Goal: Navigation & Orientation: Find specific page/section

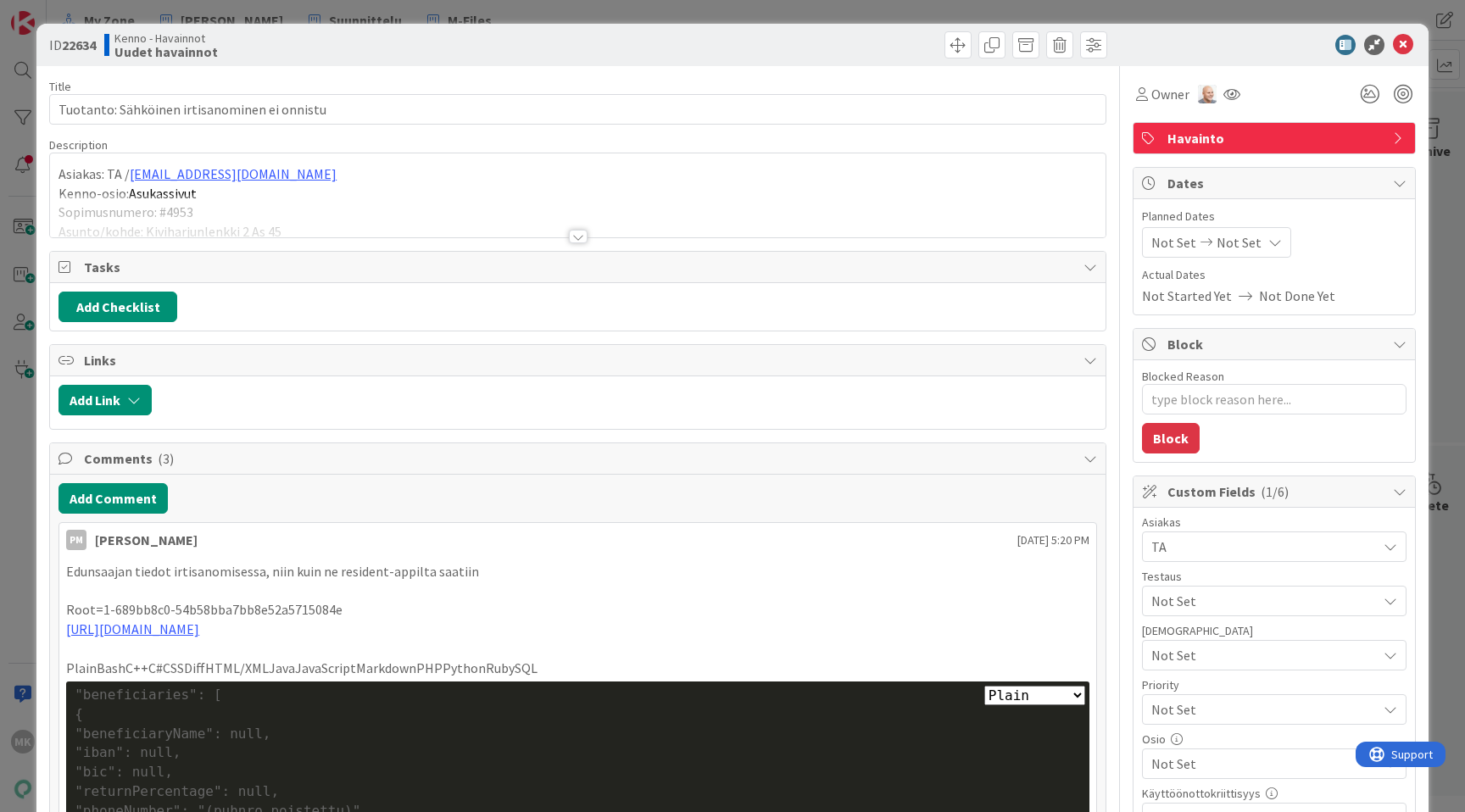
type textarea "x"
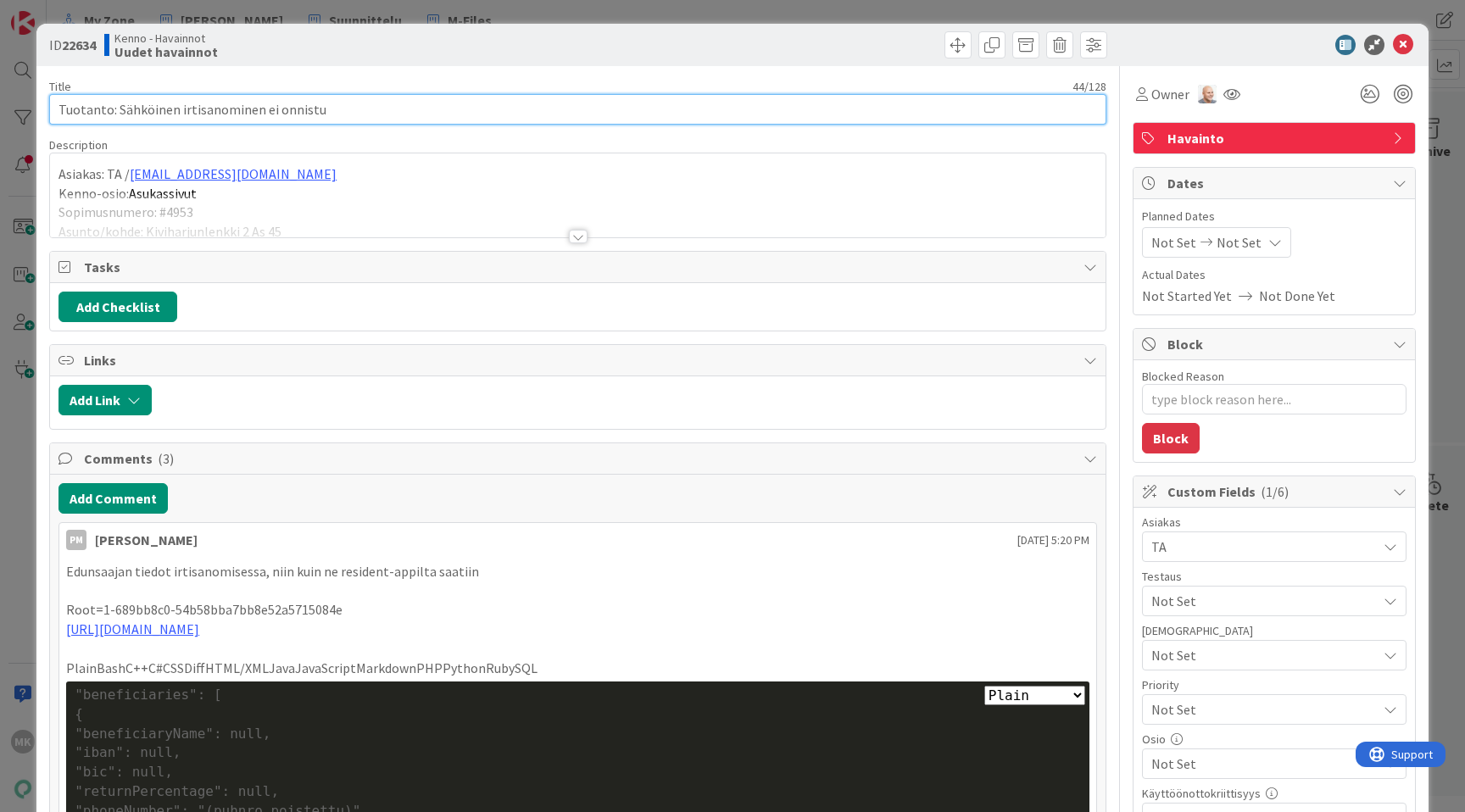
click at [270, 117] on input "Tuotanto: Sähköinen irtisanominen ei onnistu" at bounding box center [577, 109] width 1057 height 30
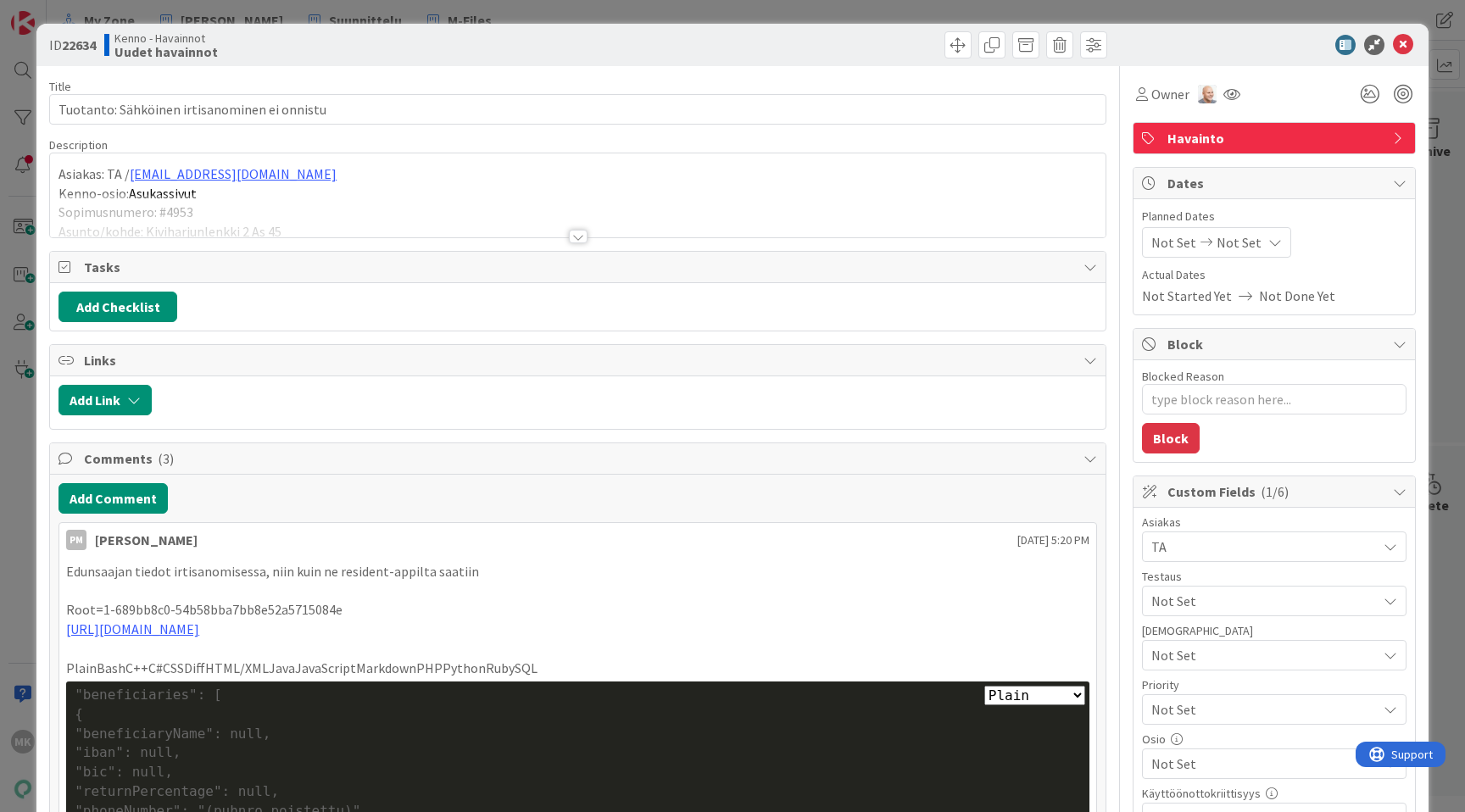
click at [556, 63] on div "ID 22634 Kenno - Havainnot Uudet havainnot" at bounding box center [732, 44] width 1392 height 42
type textarea "x"
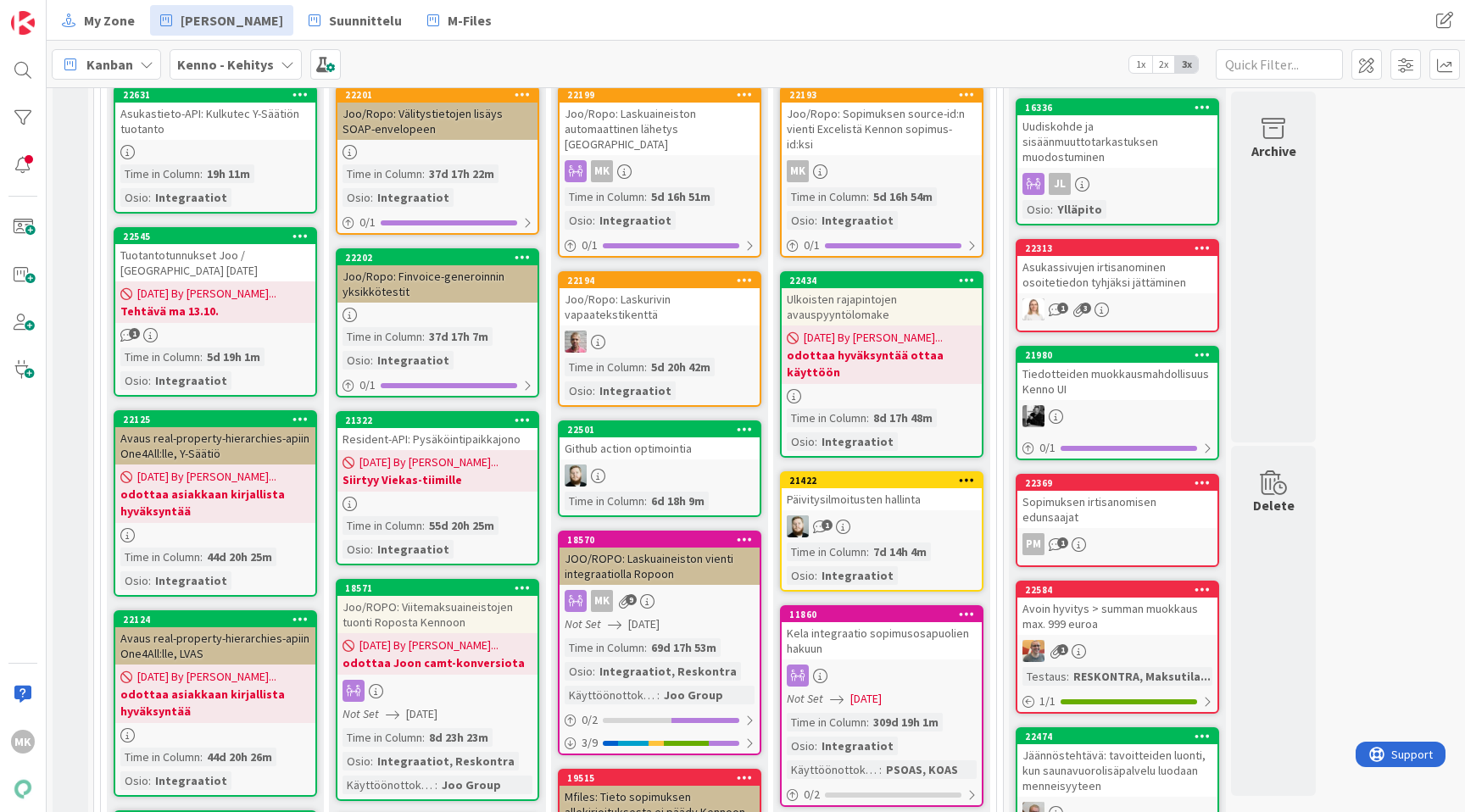
scroll to position [660, 0]
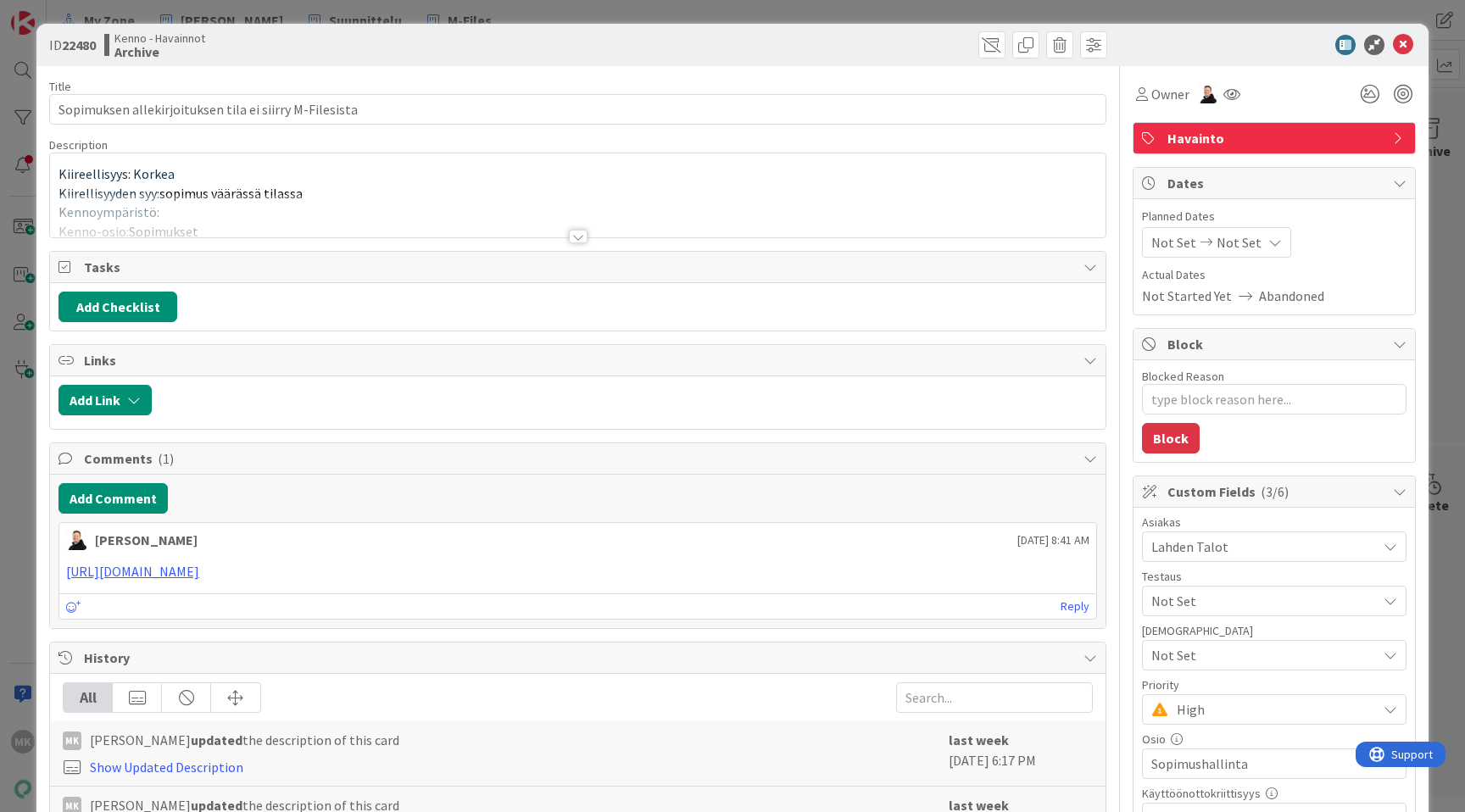
click at [199, 22] on div "ID 22480 Kenno - Havainnot Archive Title 54 / 128 Sopimuksen allekirjoituksen t…" at bounding box center [732, 406] width 1465 height 812
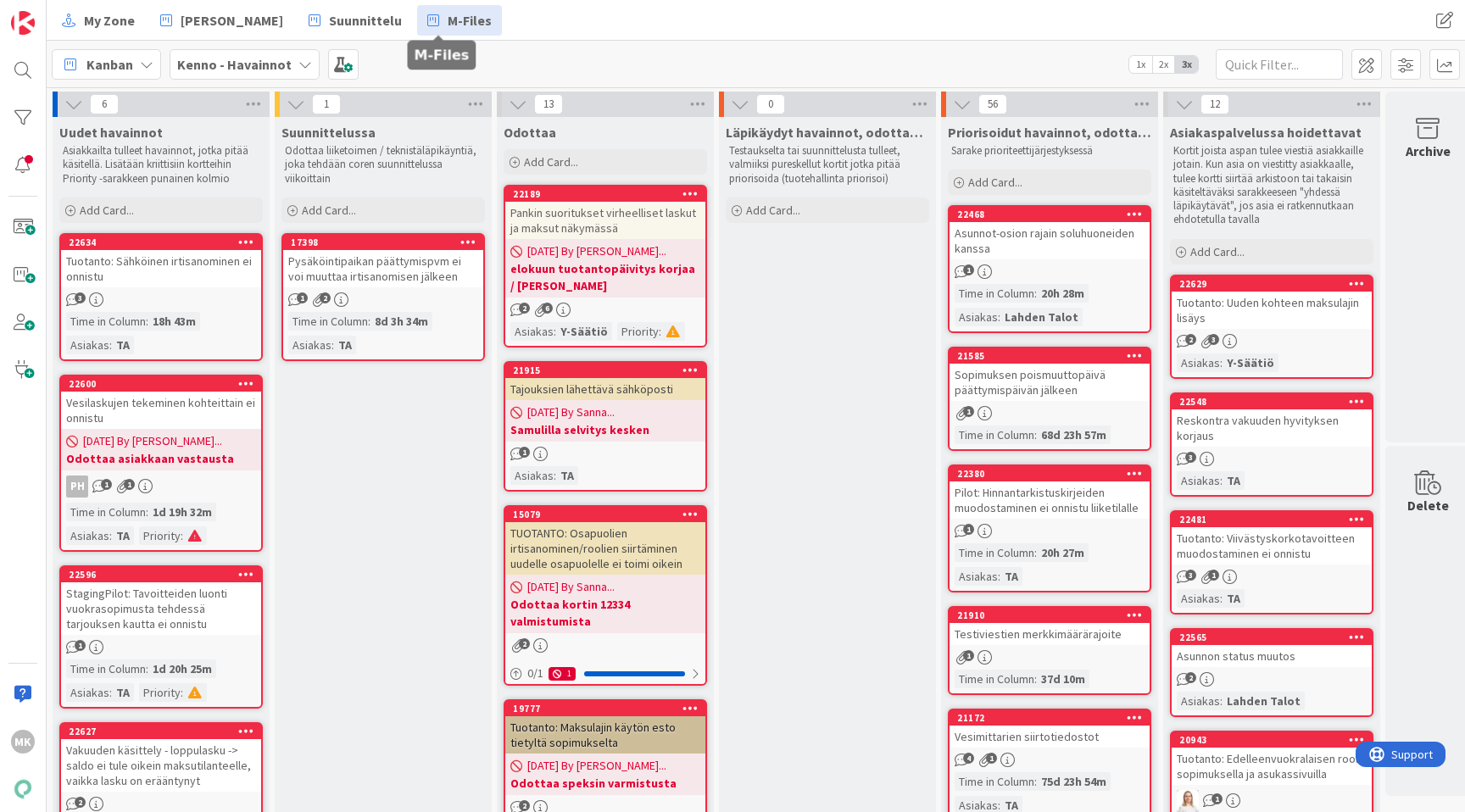
click at [448, 22] on span "M-Files" at bounding box center [469, 21] width 44 height 21
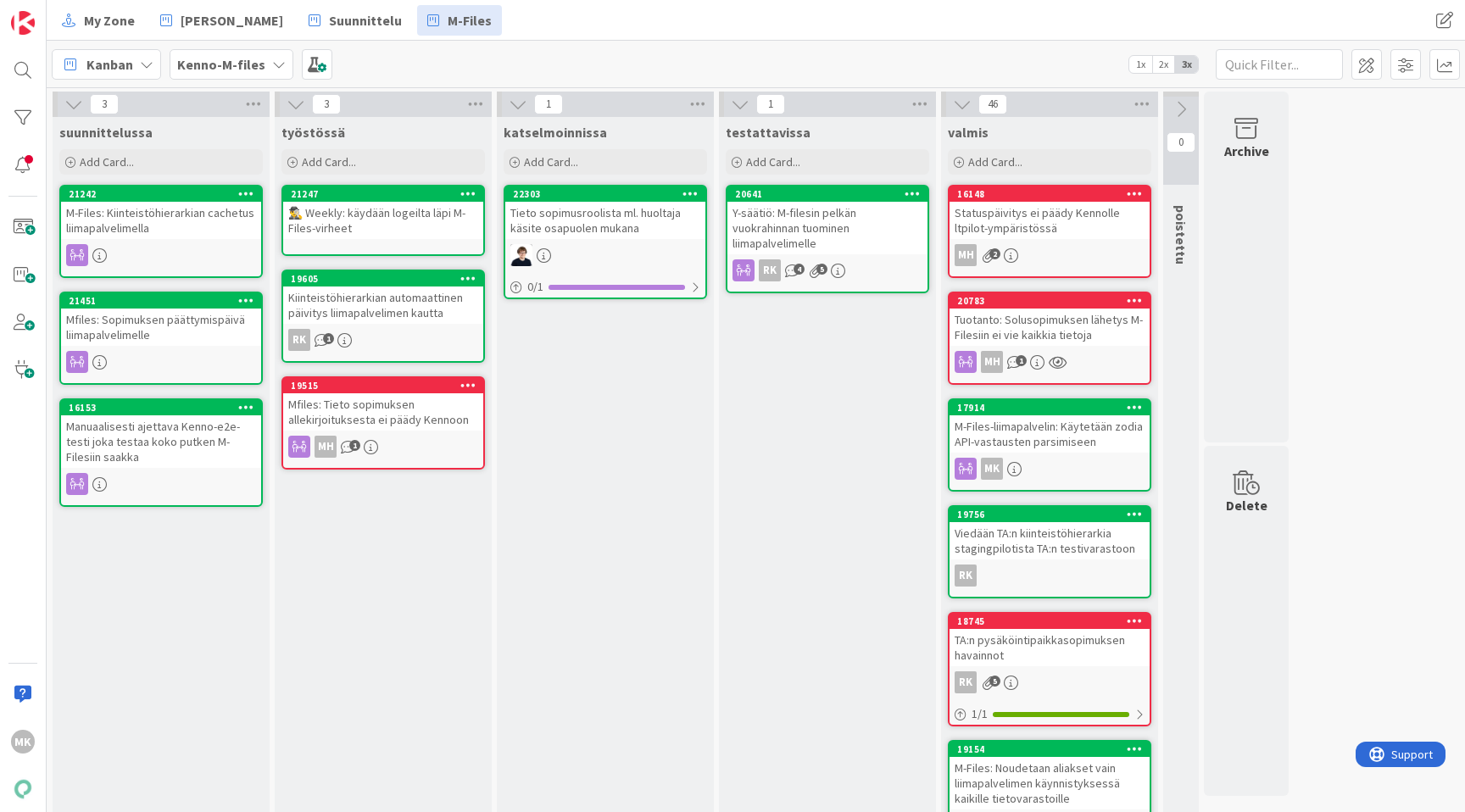
click at [632, 38] on div "My Zone Kenno Kehitys Suunnittelu M-Files My Zone Kenno Kehitys Suunnittelu M-F…" at bounding box center [756, 20] width 1418 height 40
click at [658, 217] on div "Tieto sopimusroolista ml. huoltaja käsite osapuolen mukana" at bounding box center [605, 221] width 200 height 38
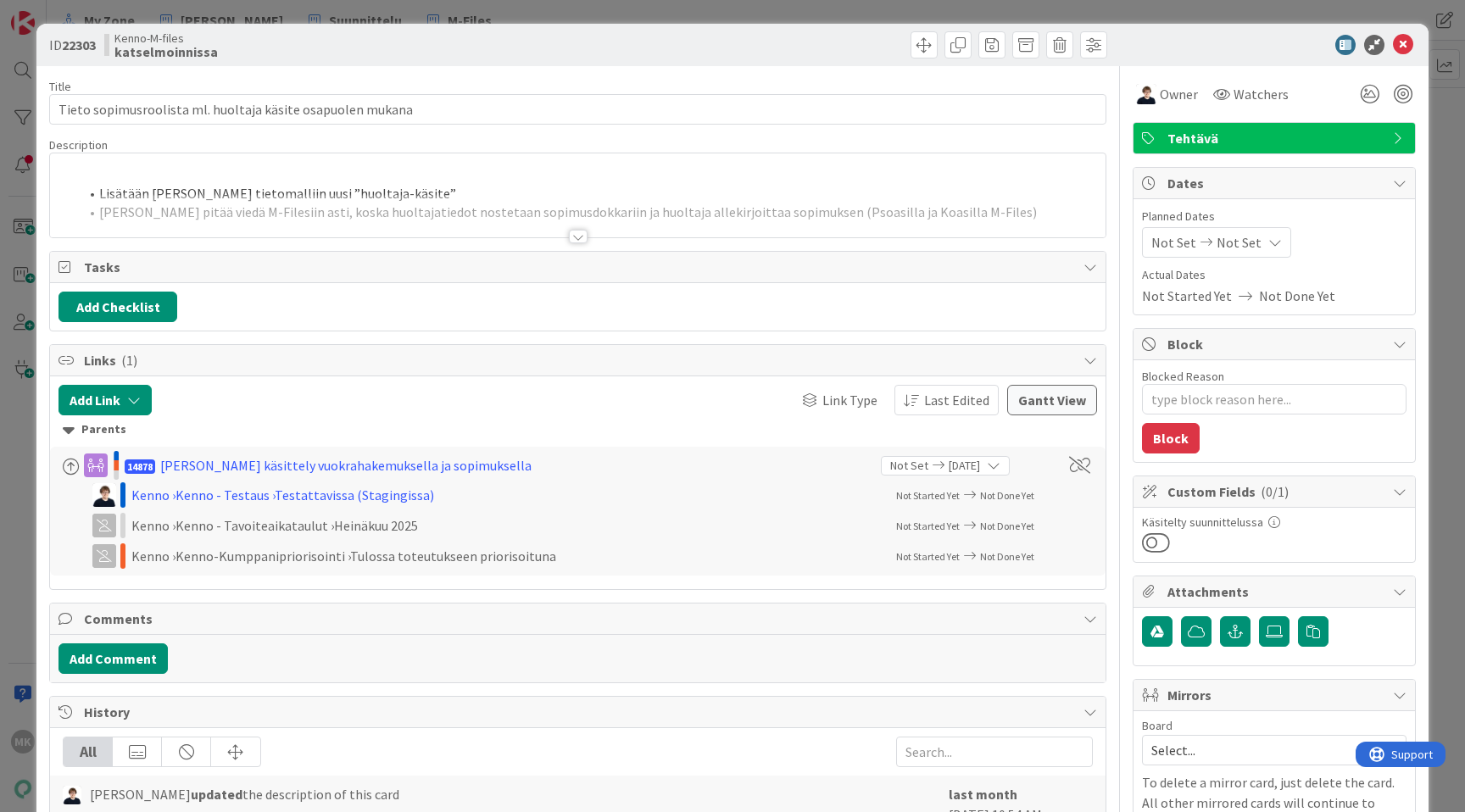
click at [619, 228] on div at bounding box center [577, 215] width 1055 height 43
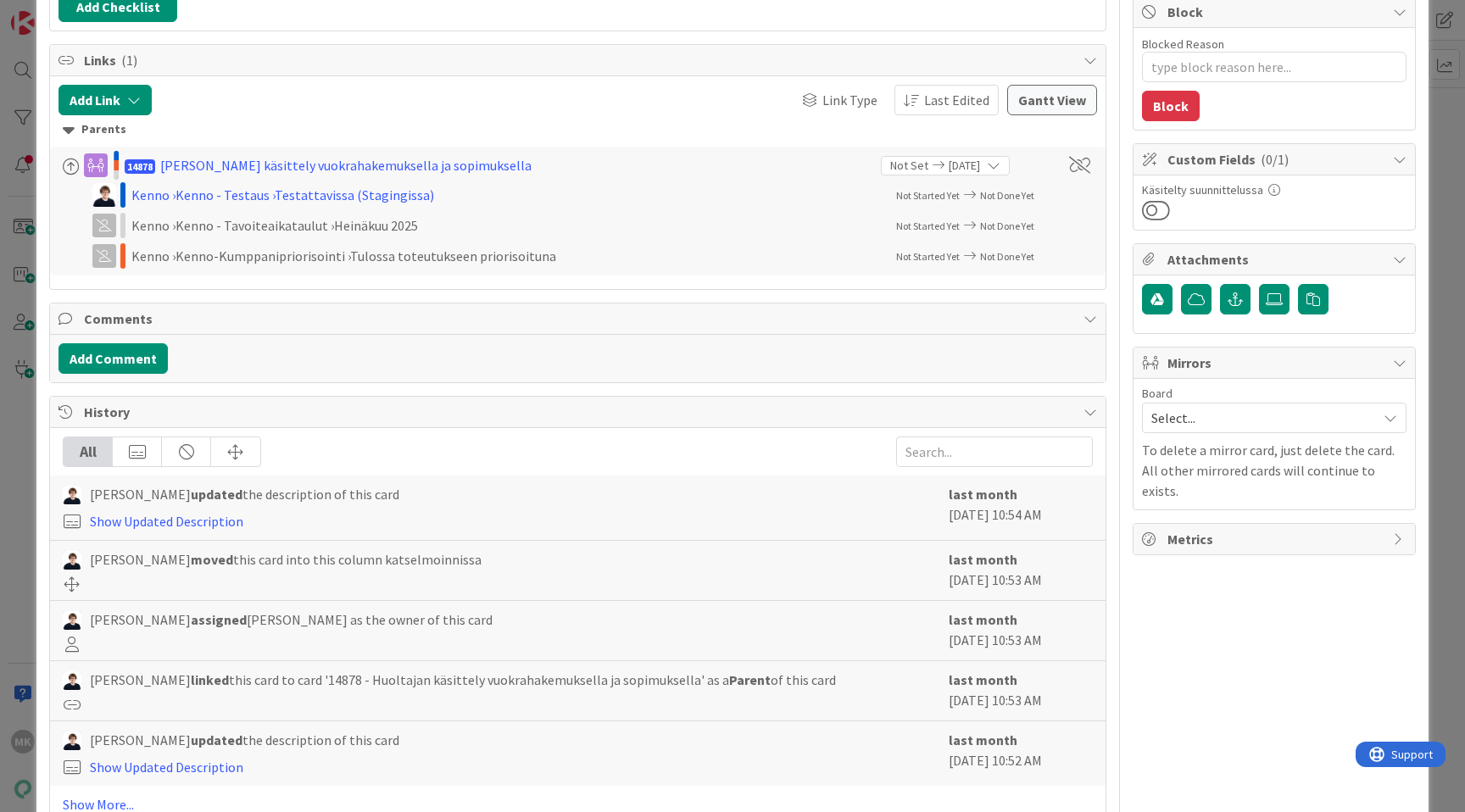
scroll to position [381, 0]
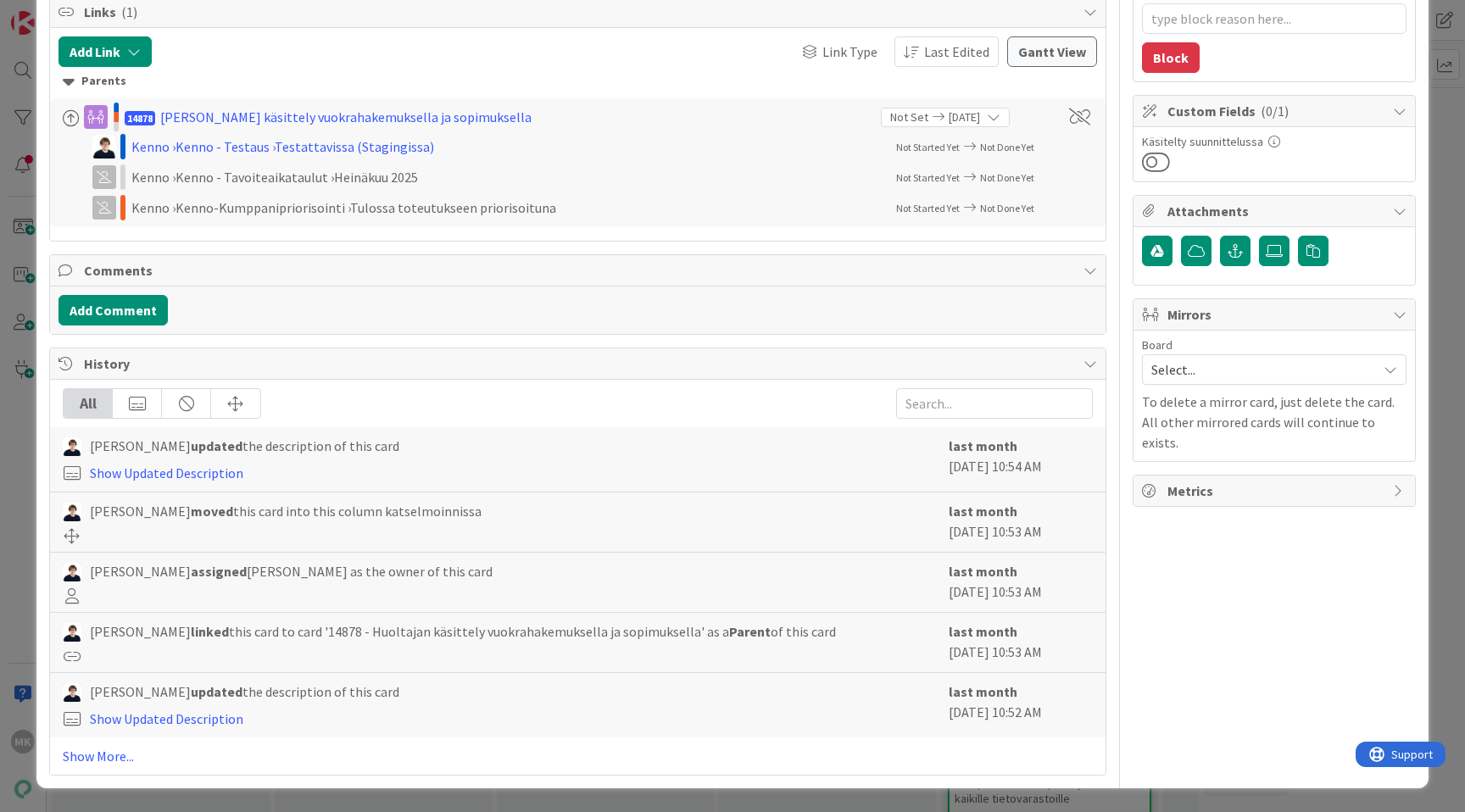
click at [17, 538] on div "ID 22303 Kenno-M-files katselmoinnissa Title 58 / 128 Tieto sopimusroolista ml.…" at bounding box center [732, 406] width 1465 height 812
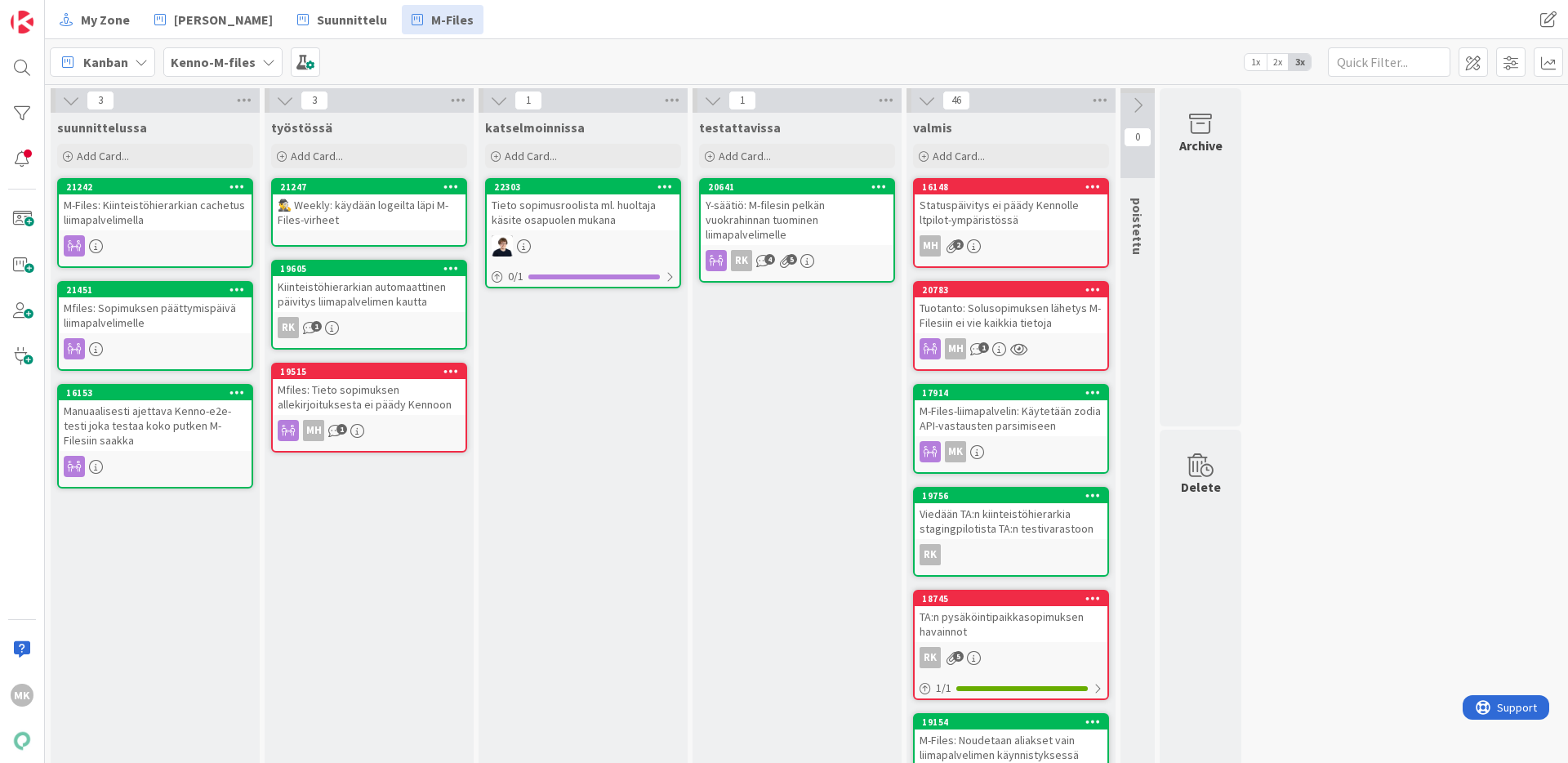
click at [590, 213] on div "Tieto sopimusroolista ml. huoltaja käsite osapuolen mukana" at bounding box center [582, 213] width 193 height 36
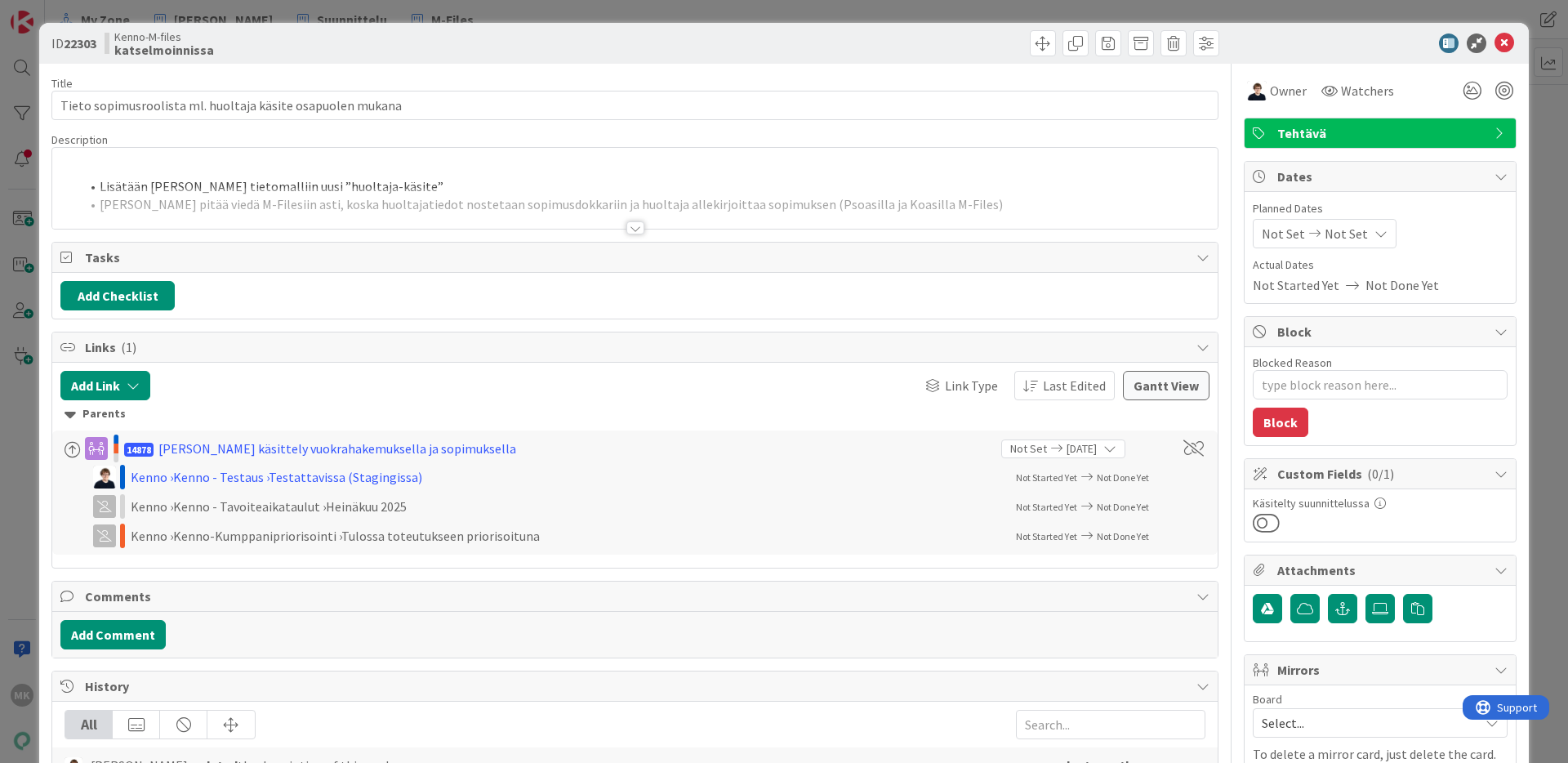
click at [586, 188] on div at bounding box center [635, 208] width 1166 height 42
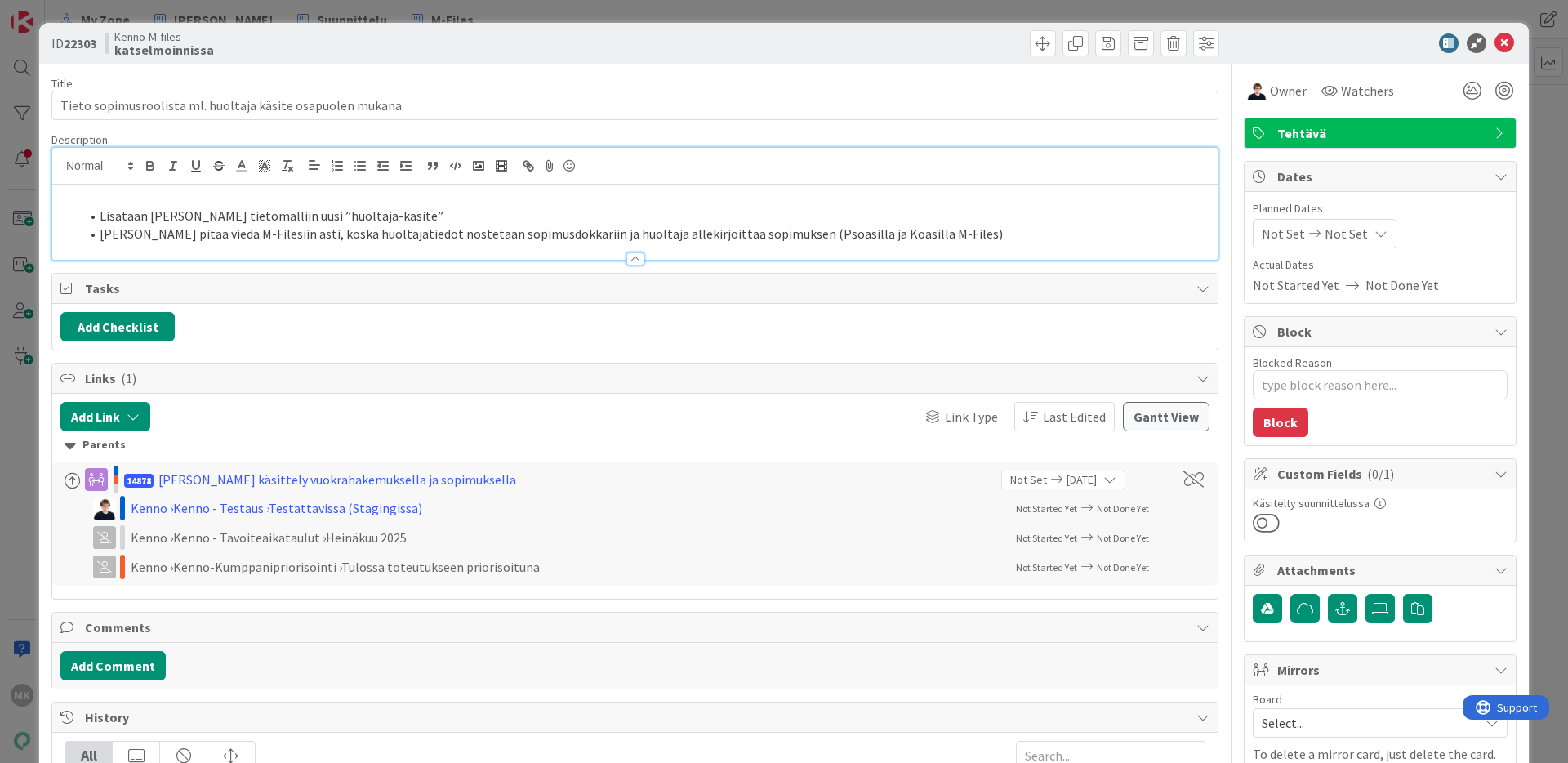
click at [586, 188] on p at bounding box center [635, 197] width 1149 height 19
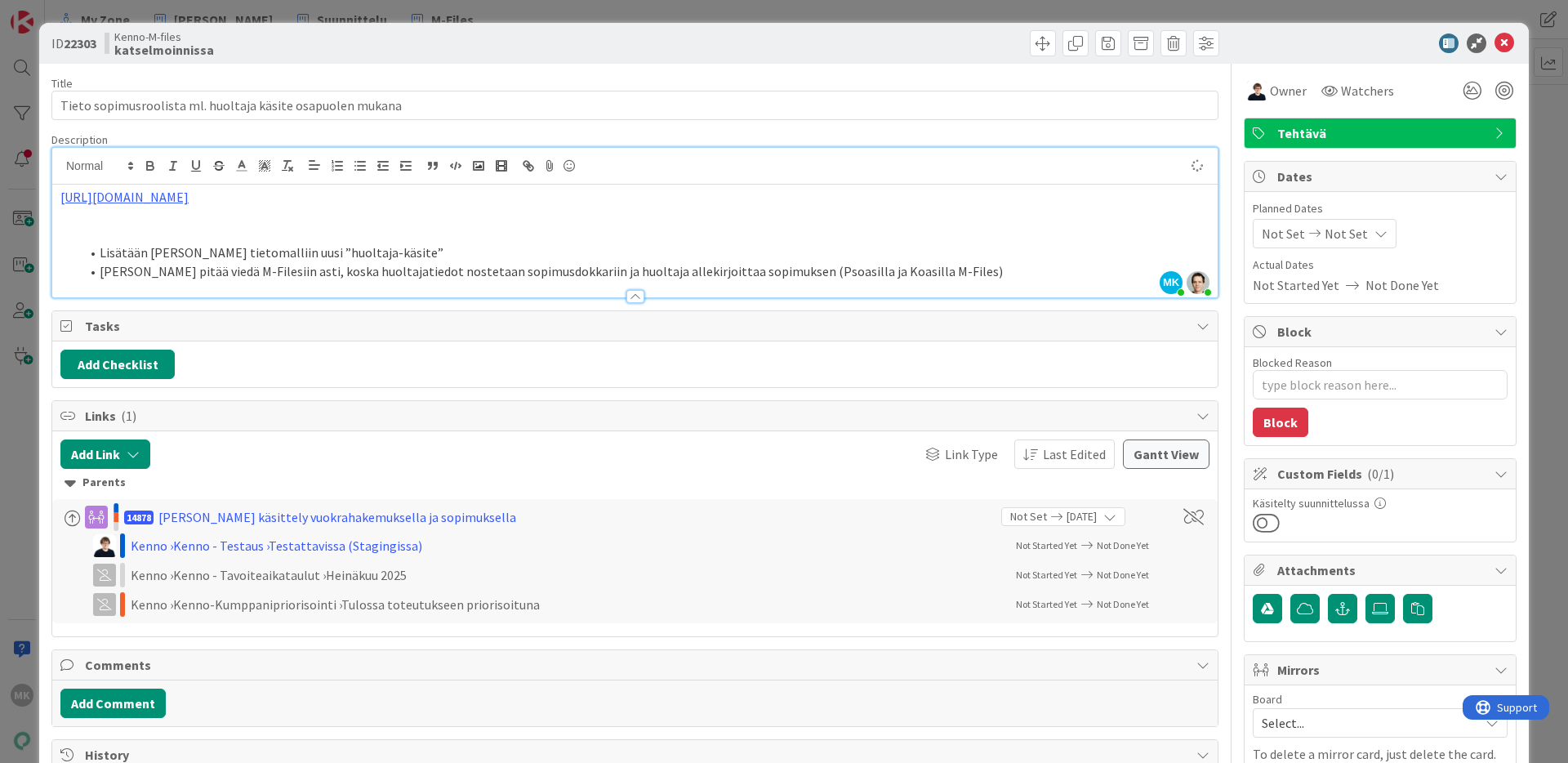
type textarea "x"
paste div
click at [580, 77] on div "Title 58 / 128" at bounding box center [635, 83] width 1167 height 14
click at [617, 71] on div "Title 58 / 128 Tieto sopimusroolista ml. huoltaja käsite osapuolen mukana Descr…" at bounding box center [635, 607] width 1167 height 1088
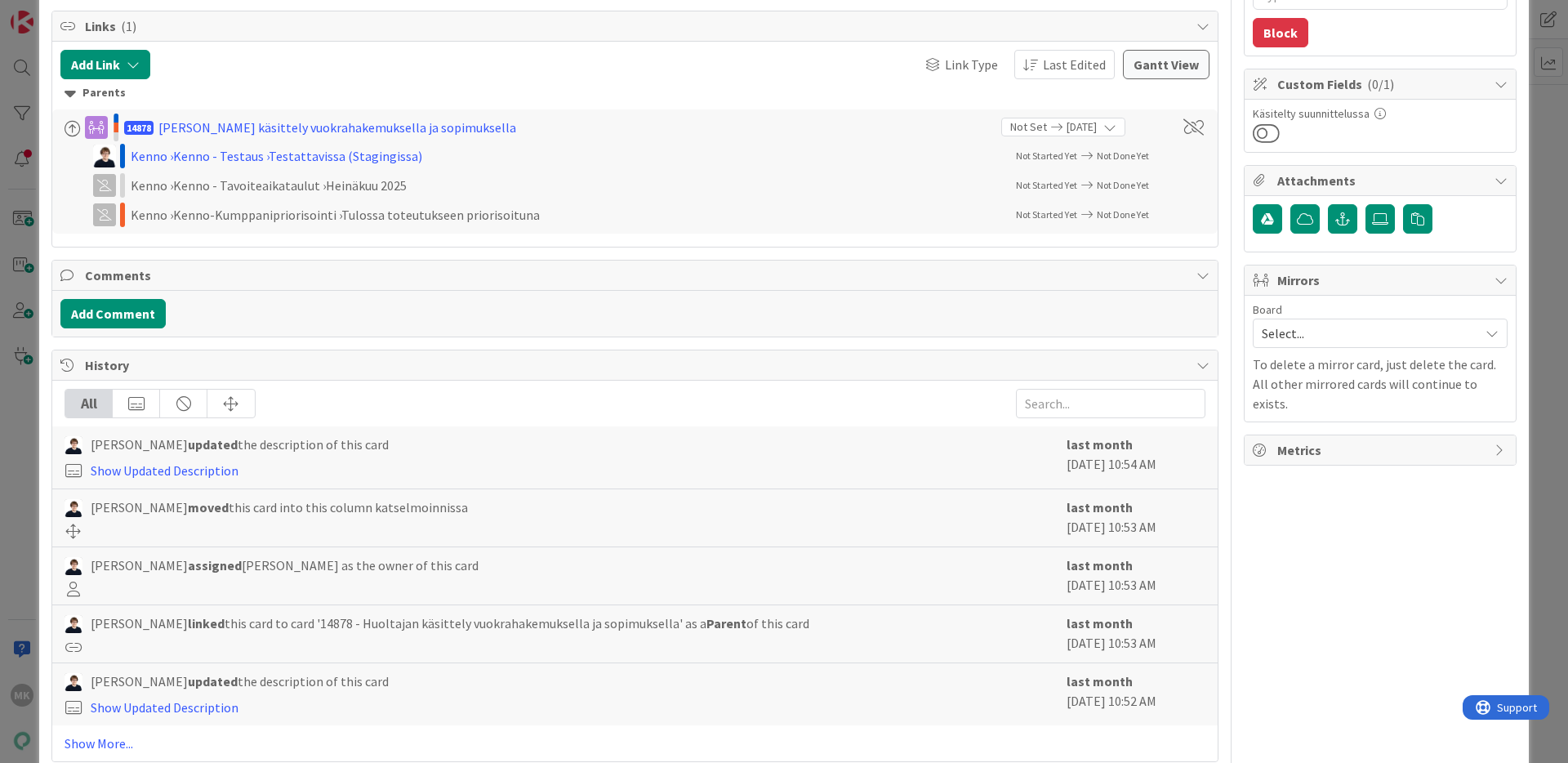
scroll to position [418, 0]
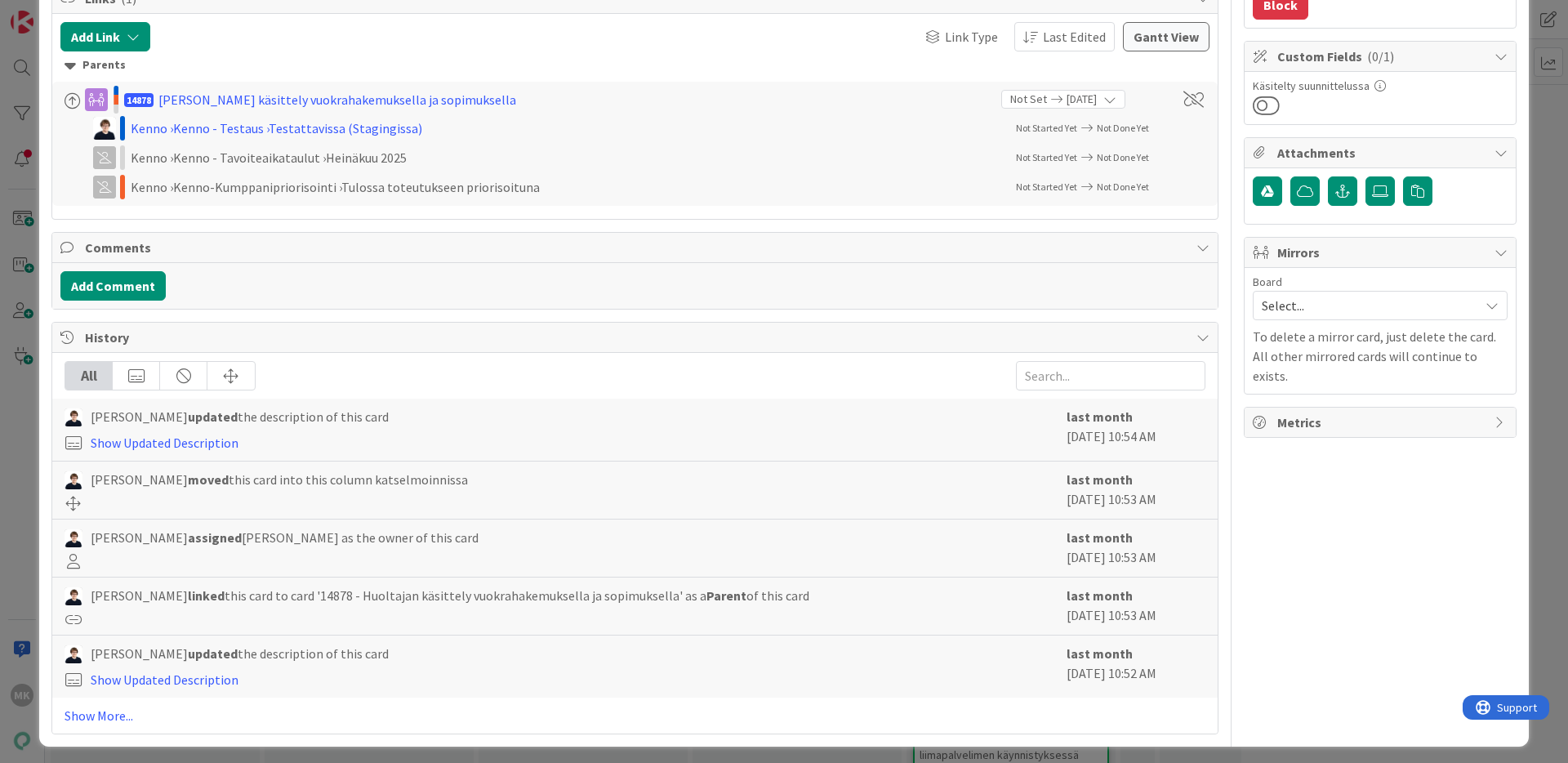
click at [1334, 298] on span "Select..." at bounding box center [1366, 305] width 209 height 23
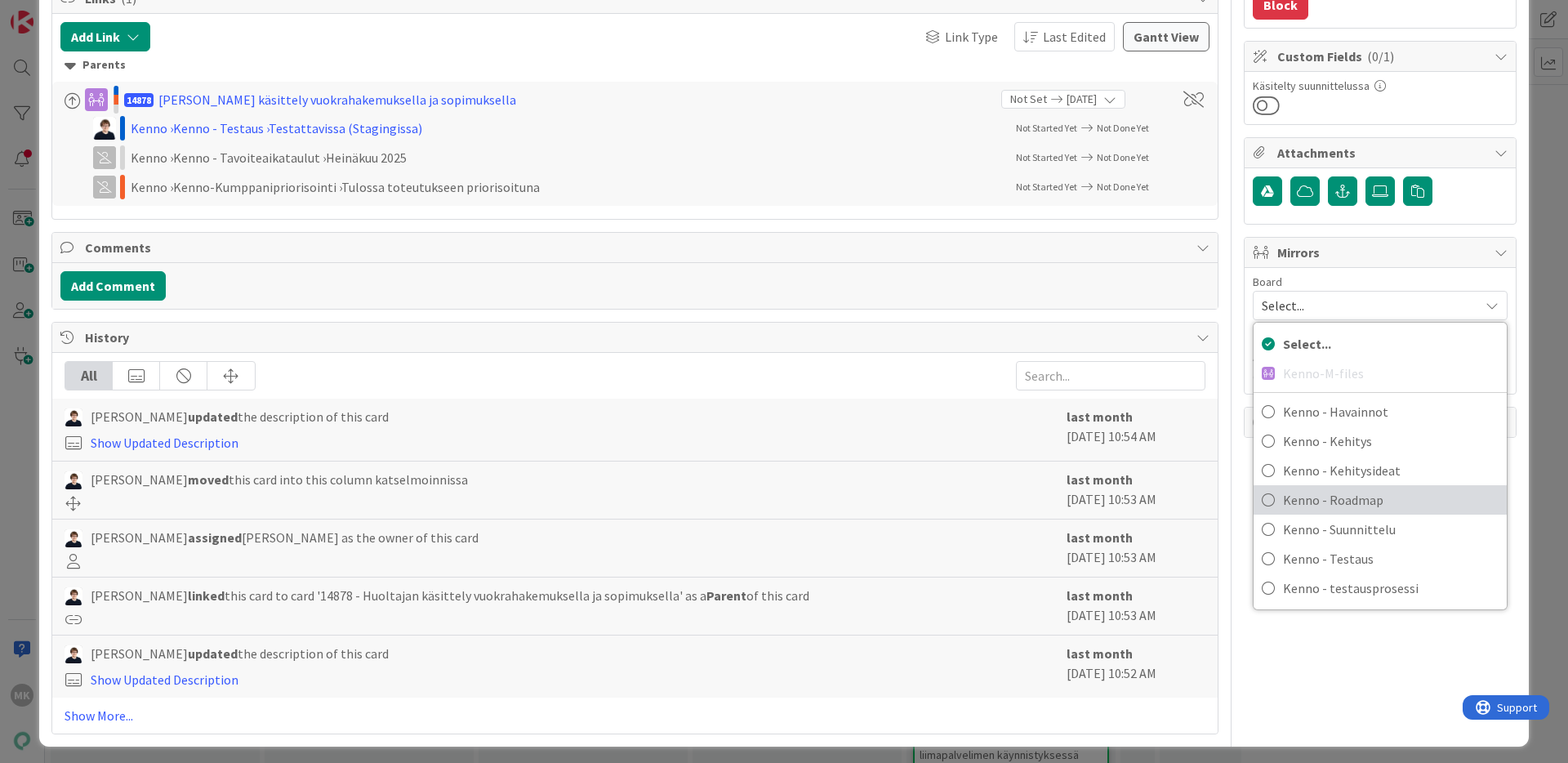
scroll to position [423, 0]
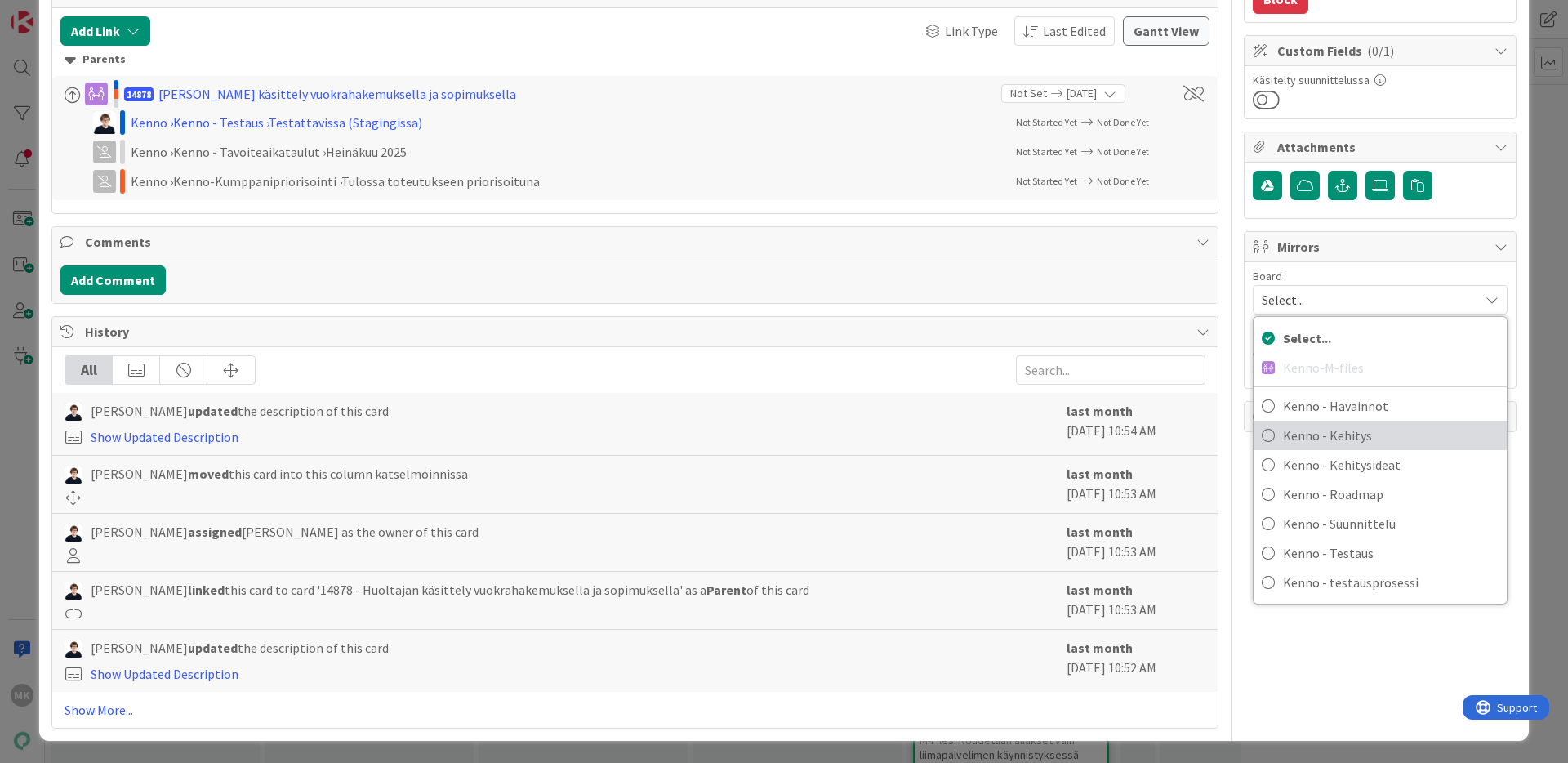
click at [1347, 441] on span "Kenno - Kehitys" at bounding box center [1390, 435] width 216 height 24
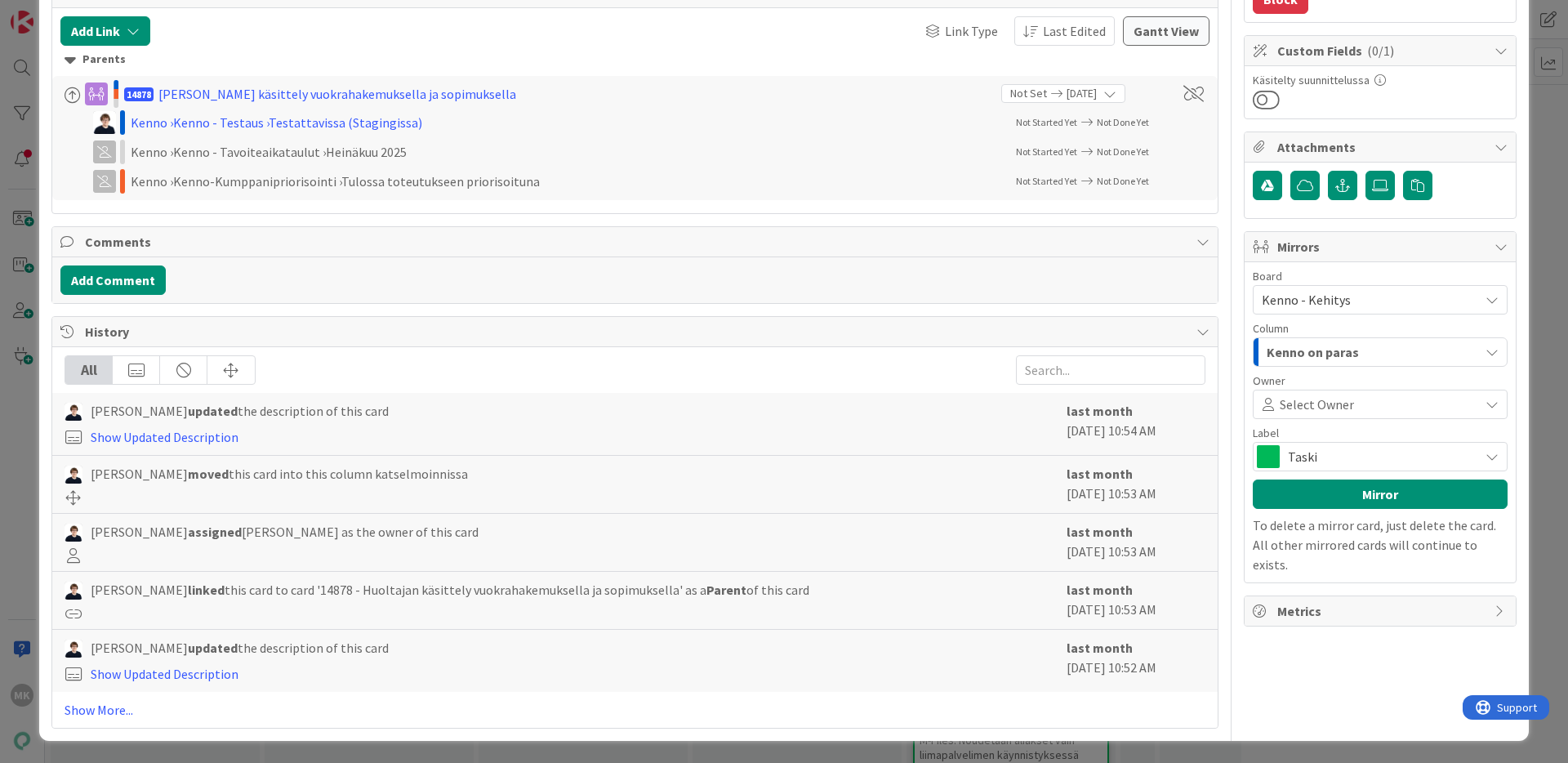
click at [1331, 353] on span "Kenno on paras" at bounding box center [1313, 352] width 92 height 21
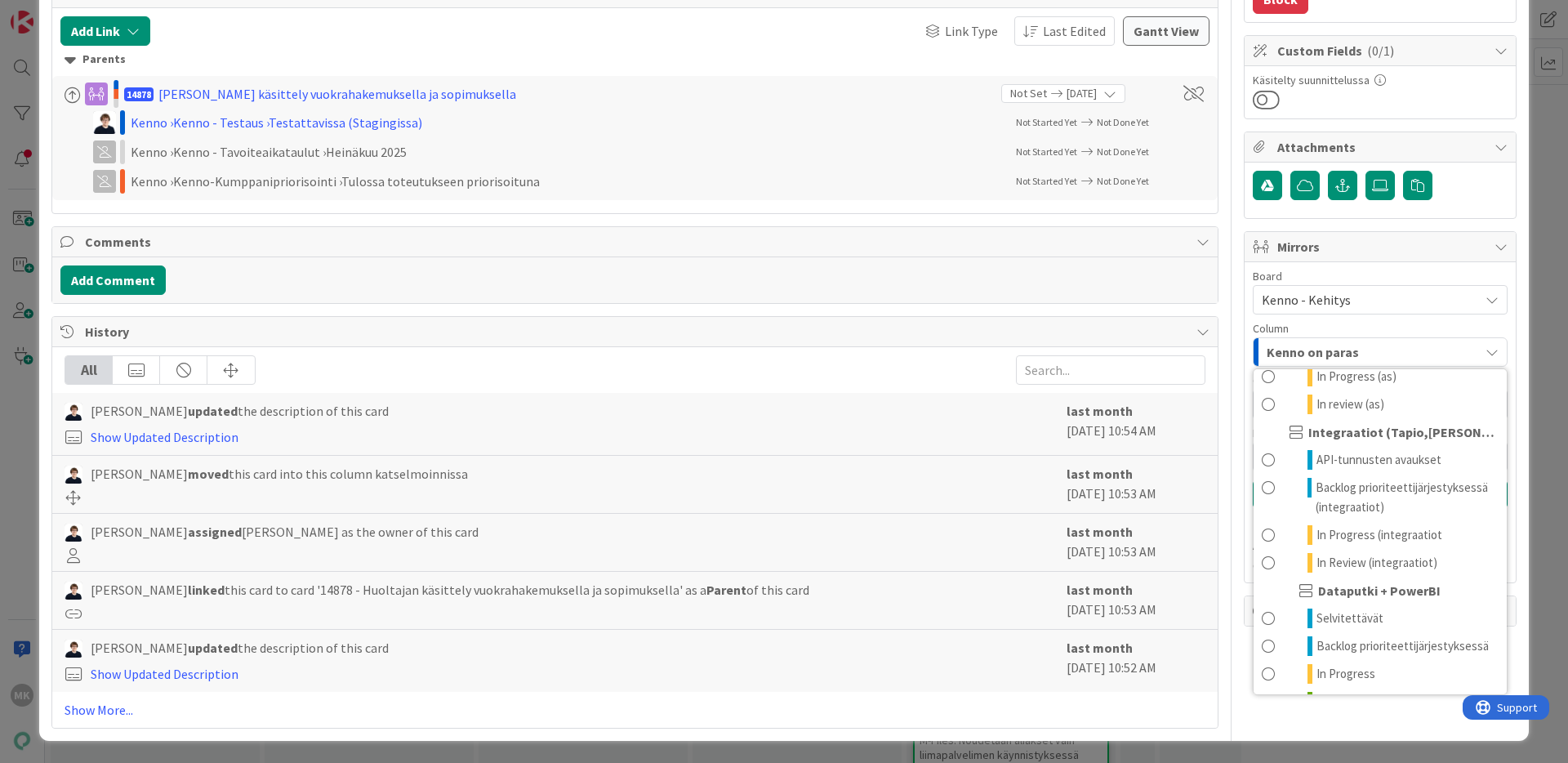
scroll to position [1164, 0]
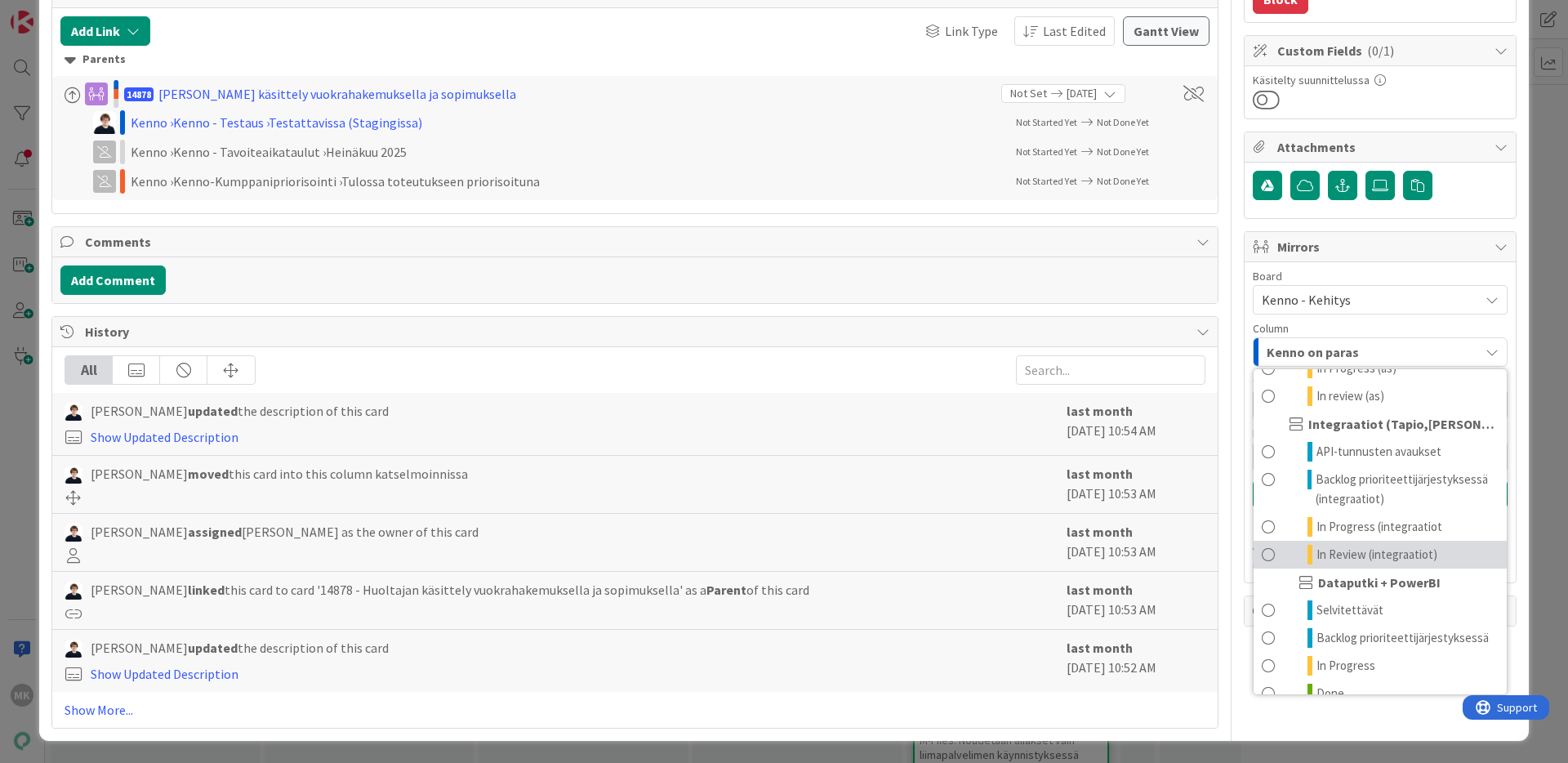
click at [1371, 558] on span "In Review (integraatiot)" at bounding box center [1376, 555] width 120 height 20
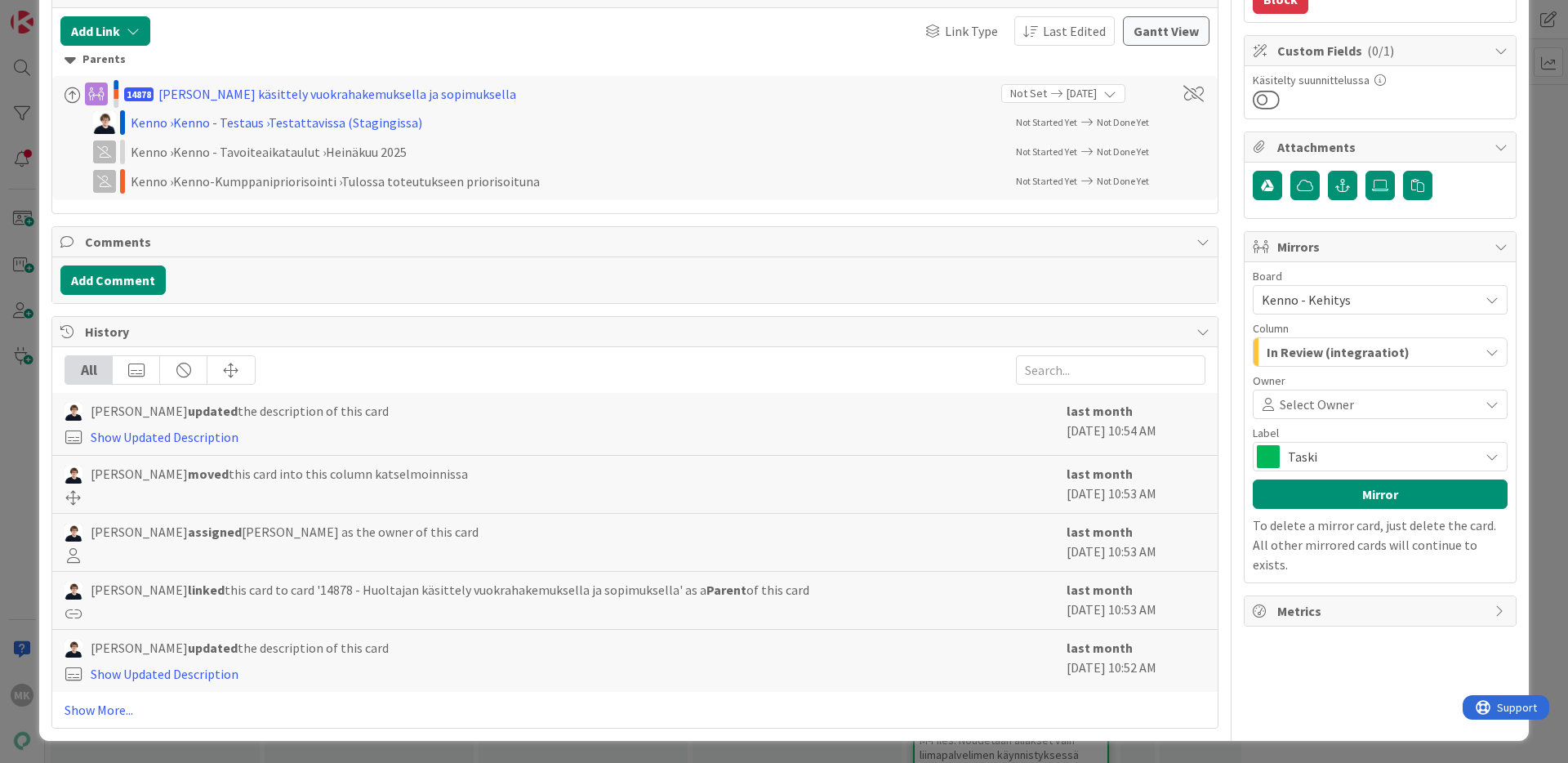
click at [1410, 655] on div "Owner Watchers Tehtävä Dates Planned Dates Not Set Not Set Actual Dates Not Sta…" at bounding box center [1380, 184] width 273 height 1088
click at [1410, 498] on button "Mirror" at bounding box center [1380, 494] width 255 height 29
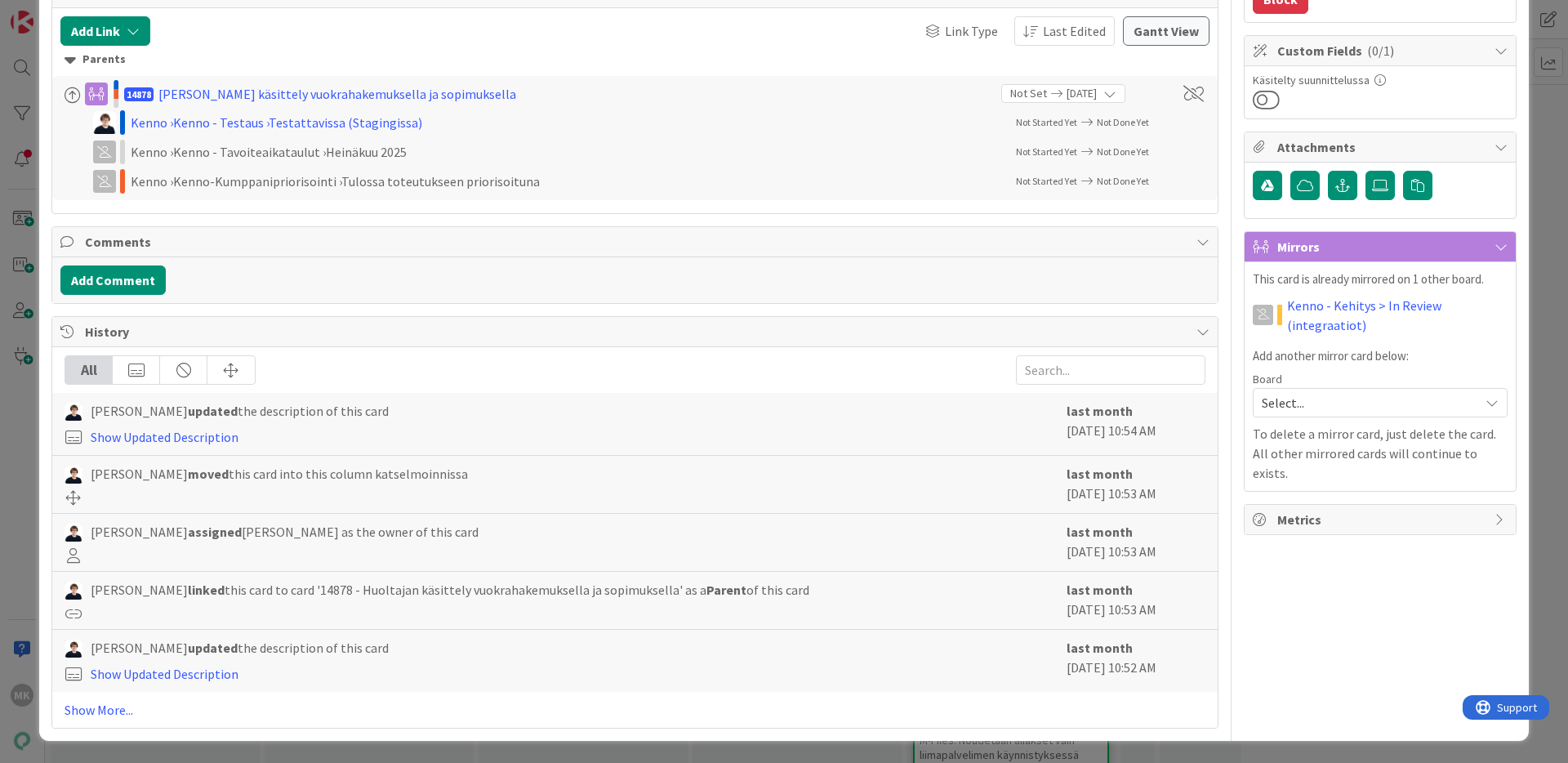
click at [1410, 594] on div "ID 22303 Kenno-M-files katselmoinnissa Title 58 / 128 Tieto sopimusroolista ml.…" at bounding box center [784, 382] width 1568 height 763
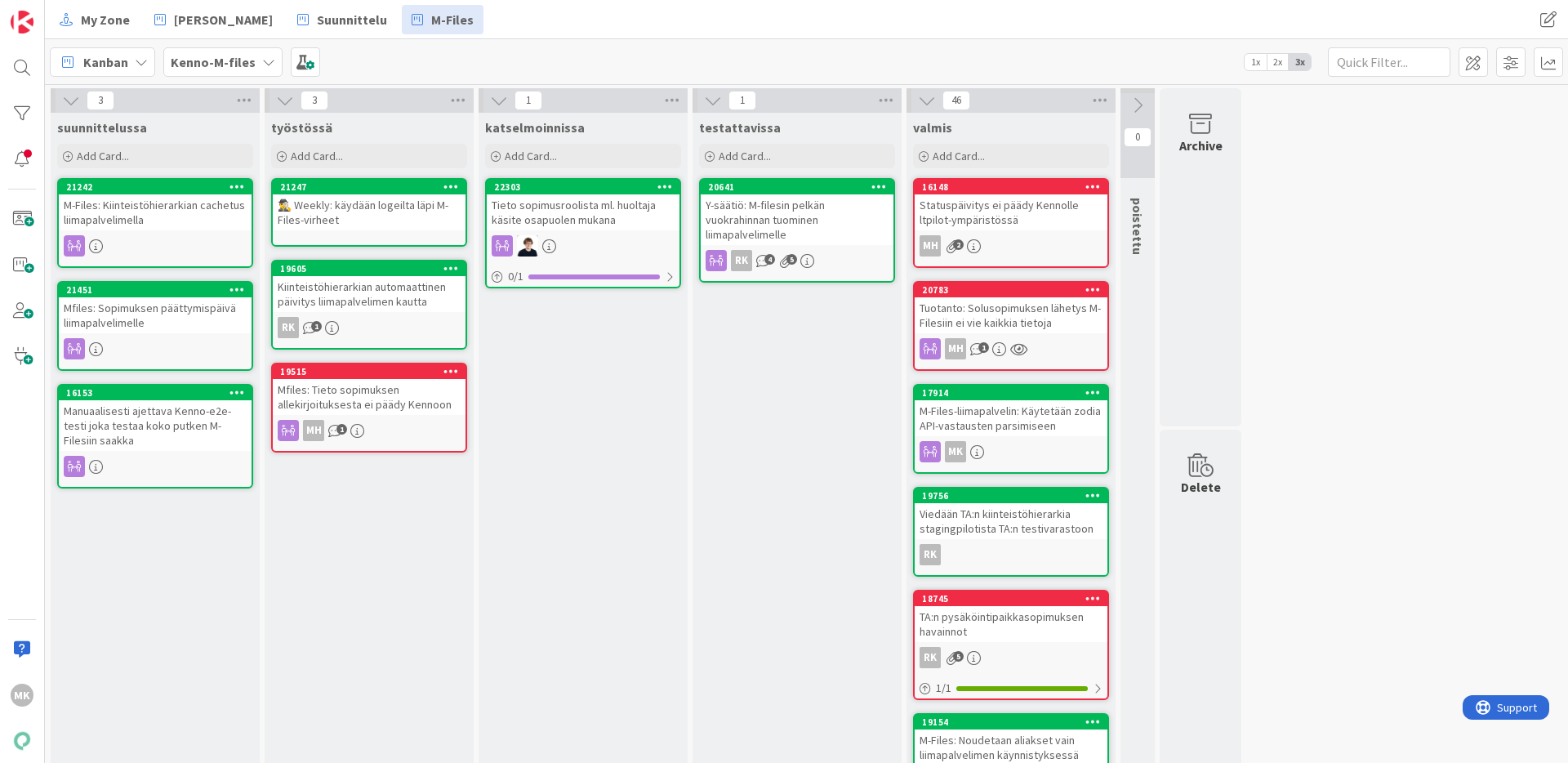
click at [755, 237] on div "Y-säätiö: M-filesin pelkän vuokrahinnan tuominen liimapalvelimelle" at bounding box center [797, 220] width 193 height 51
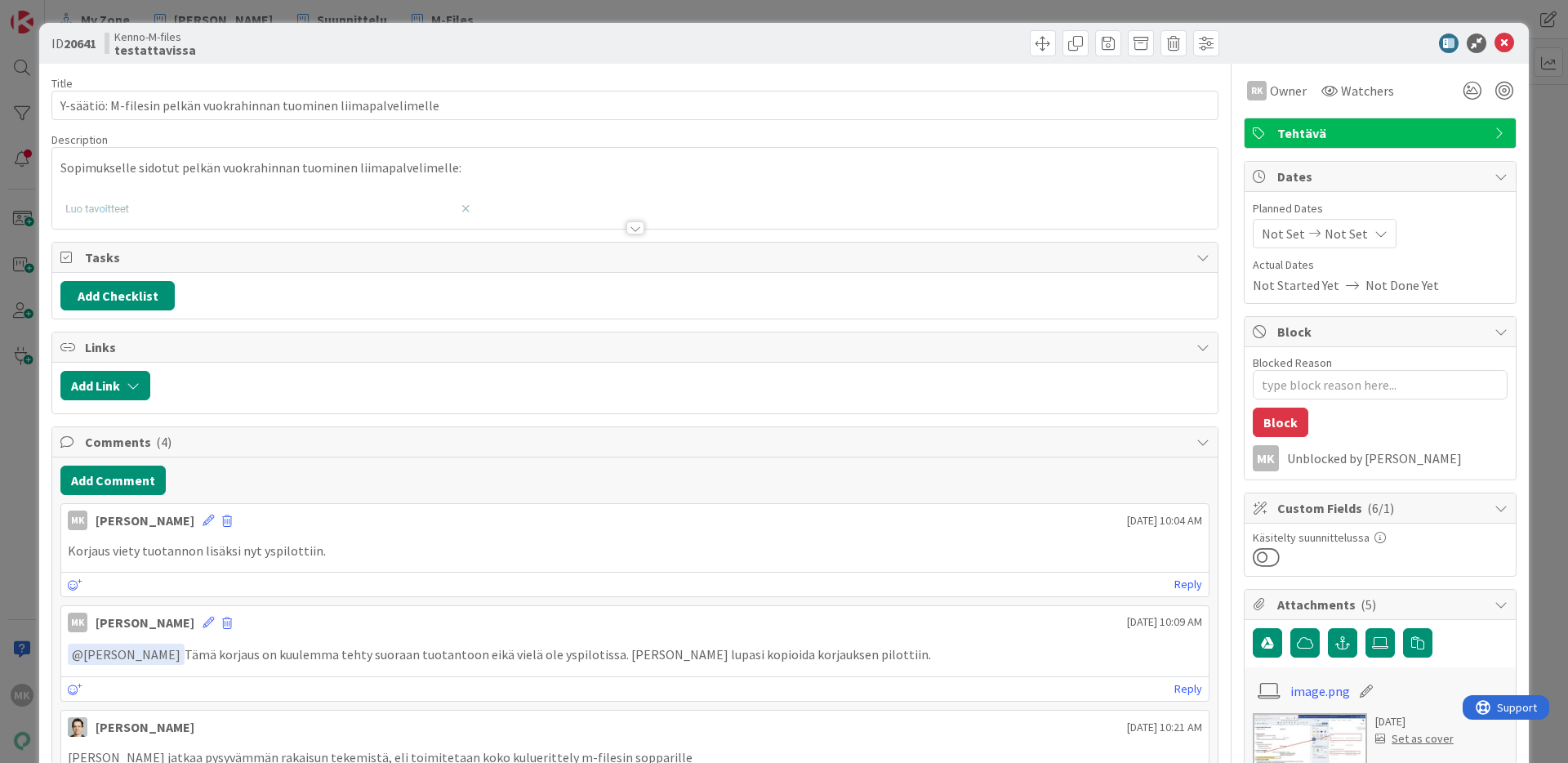
click at [659, 227] on div at bounding box center [635, 208] width 1166 height 42
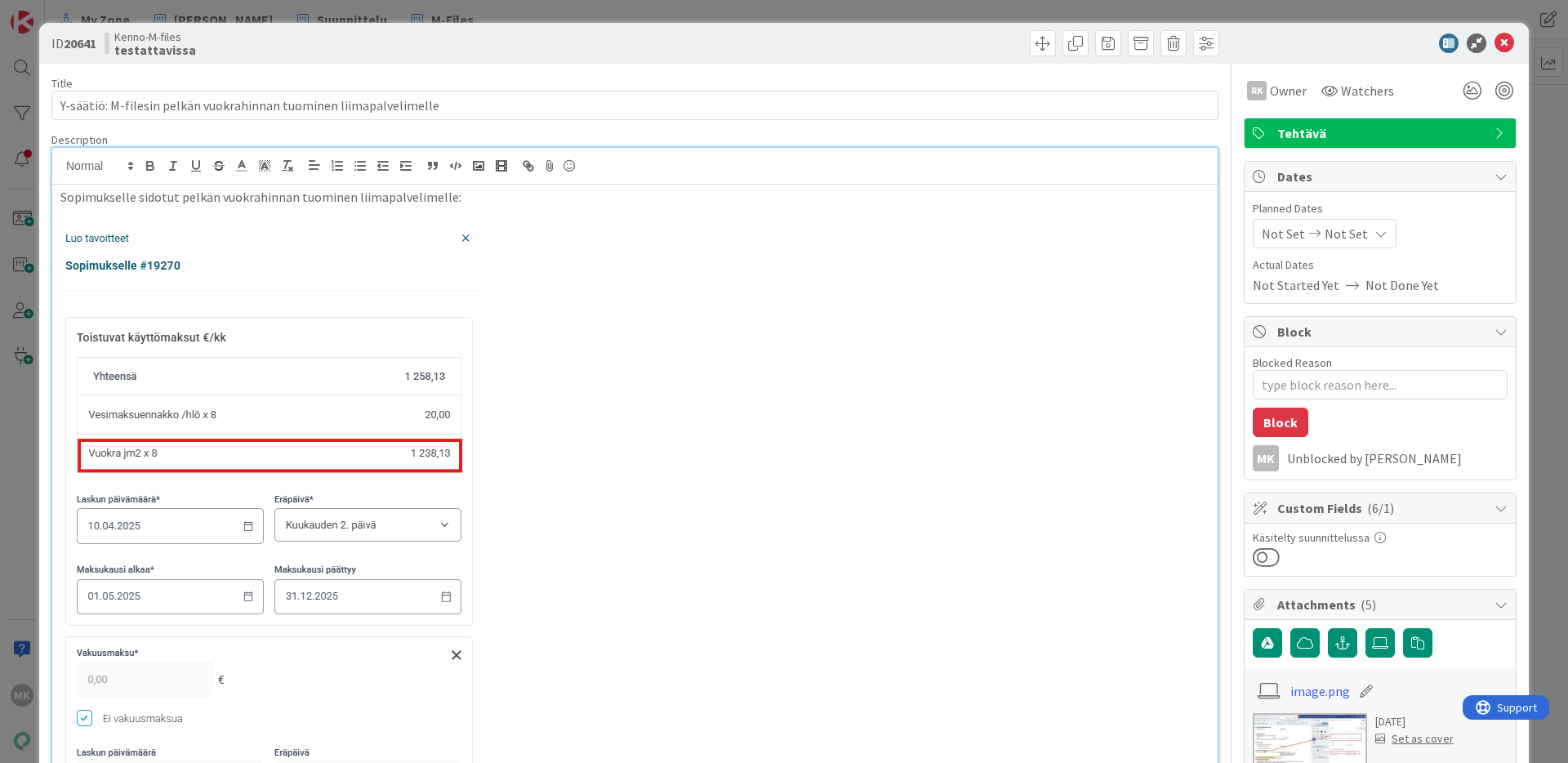
click at [615, 20] on div "ID 20641 Kenno-M-files testattavissa Title 66 / 128 Y-säätiö: M-filesin pelkän …" at bounding box center [784, 382] width 1568 height 763
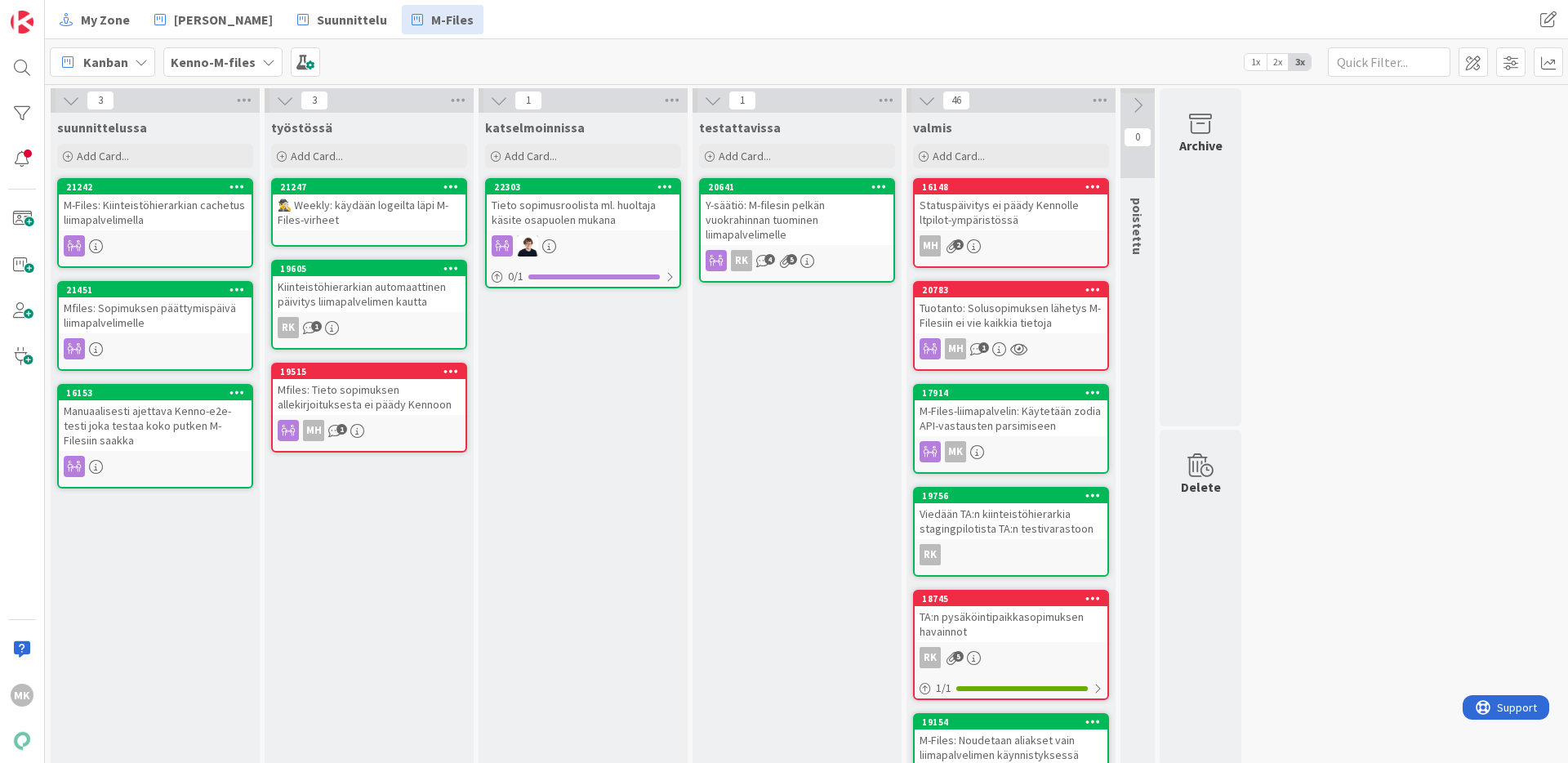
click at [416, 389] on div "Mfiles: Tieto sopimuksen allekirjoituksesta ei päädy Kennoon" at bounding box center [369, 397] width 193 height 36
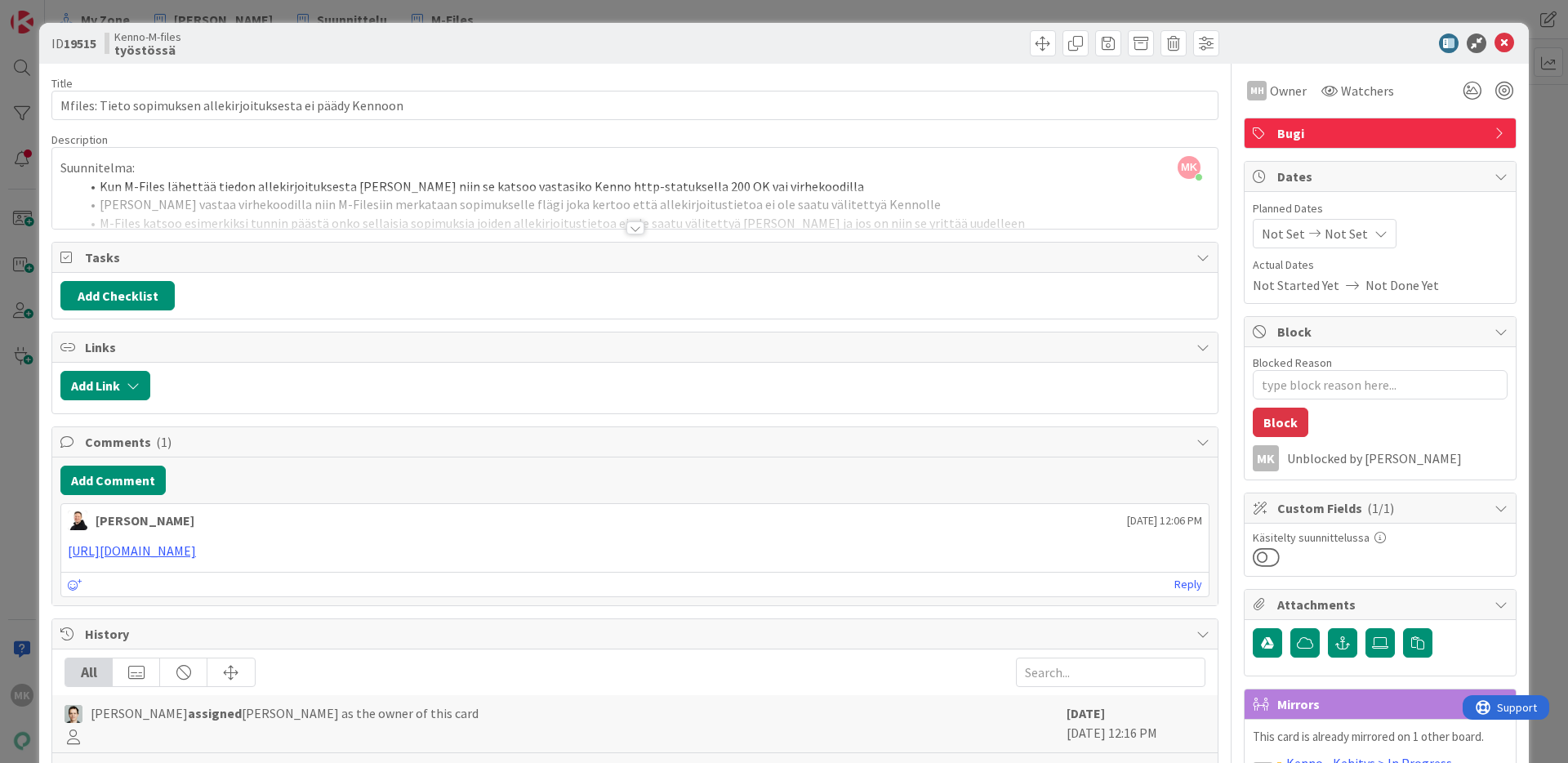
click at [573, 227] on div at bounding box center [635, 208] width 1166 height 42
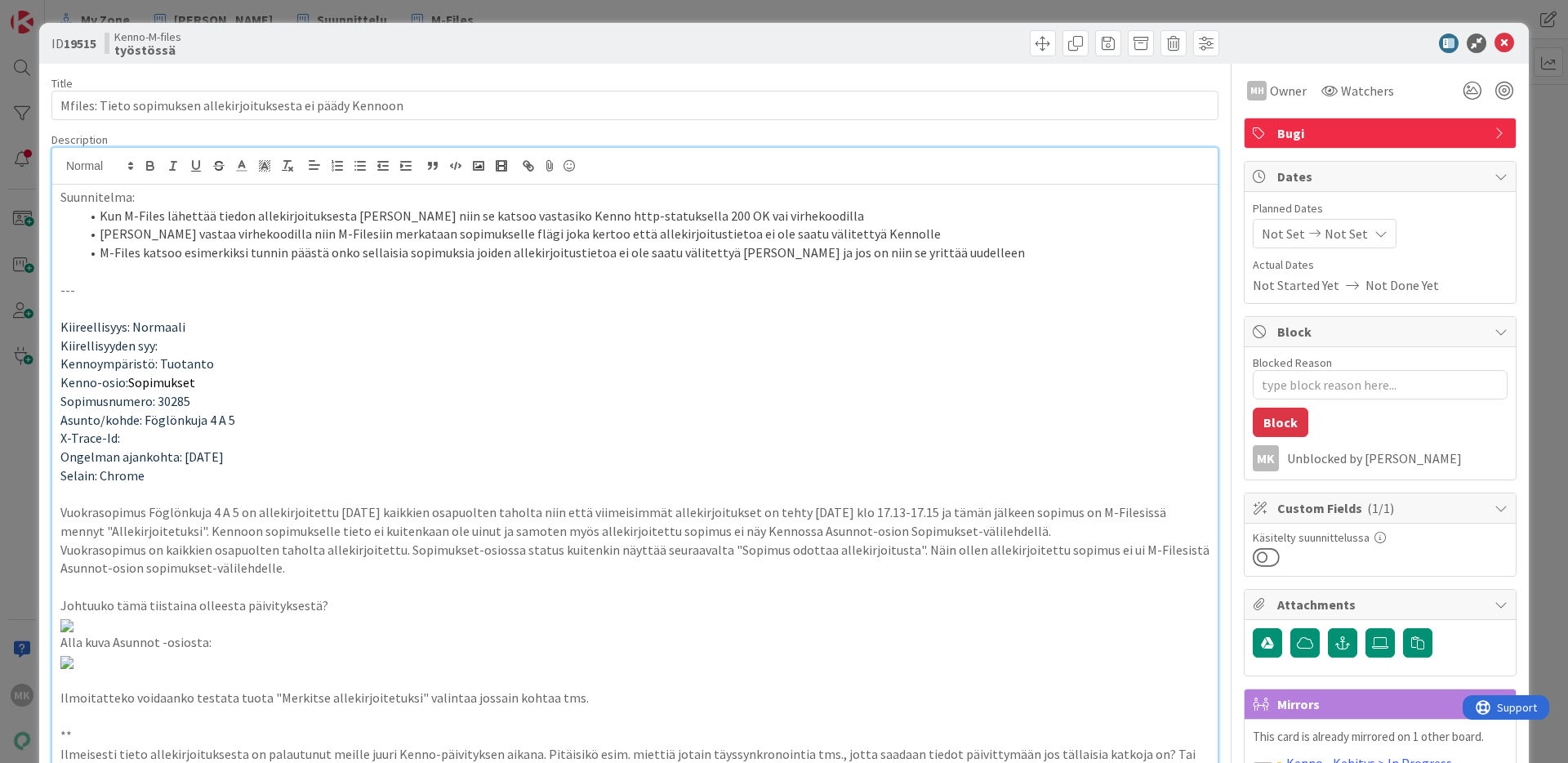
click at [556, 20] on div "ID 19515 Kenno-M-files työstössä Title 60 / 128 Mfiles: Tieto sopimuksen alleki…" at bounding box center [784, 382] width 1568 height 763
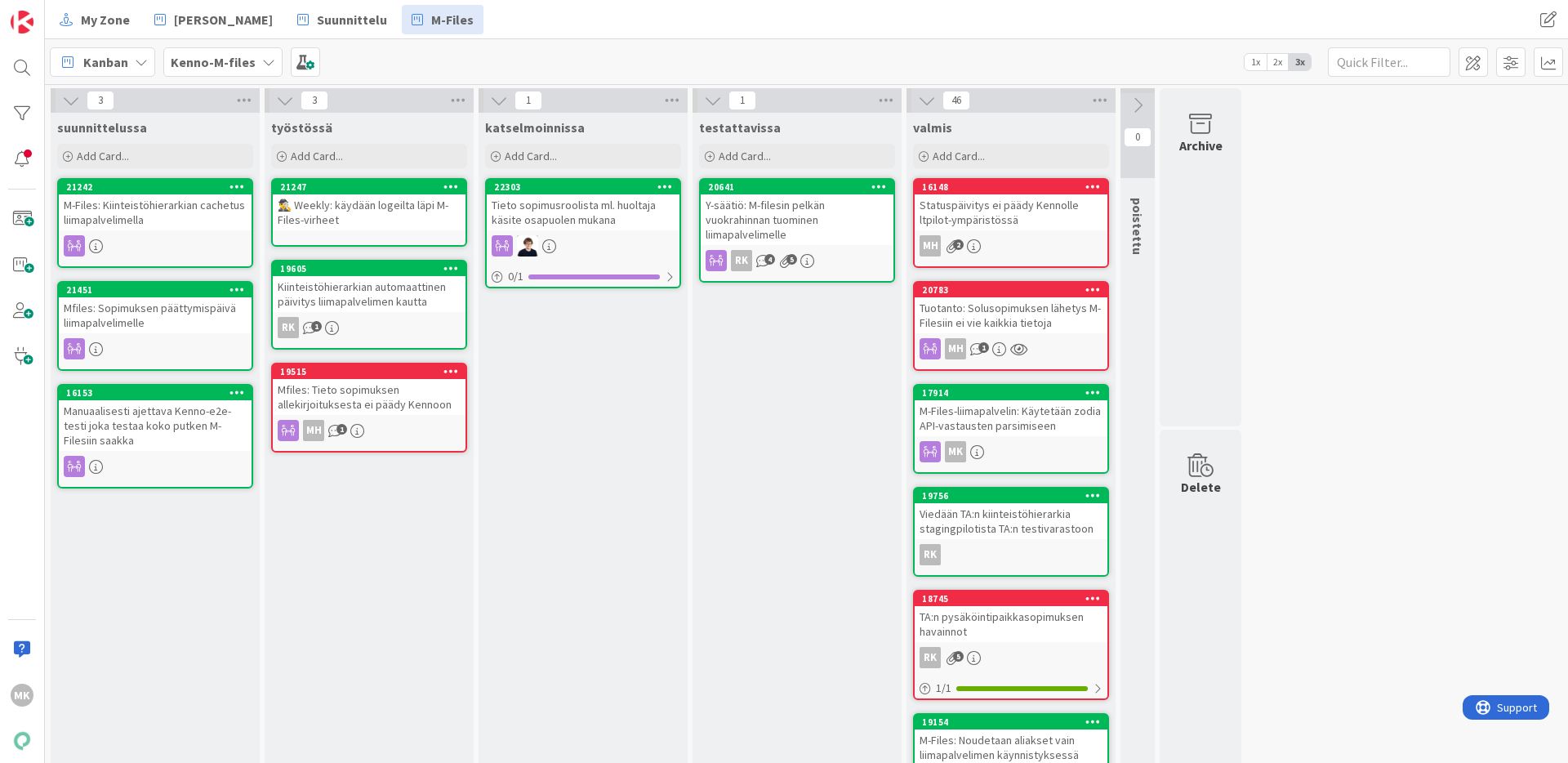
click at [425, 289] on div "Kiinteistöhierarkian automaattinen päivitys liimapalvelimen kautta" at bounding box center [369, 295] width 193 height 36
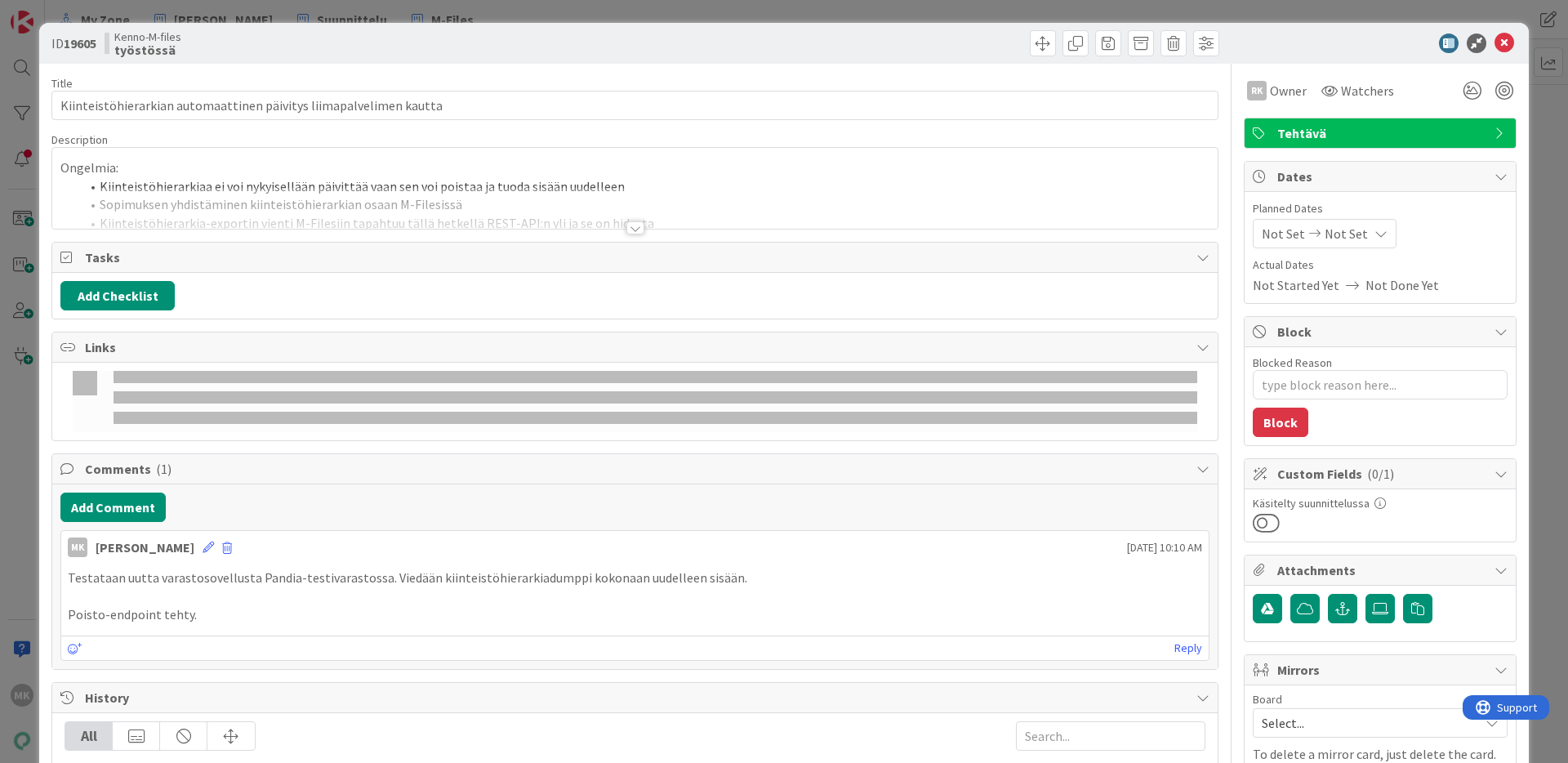
type textarea "x"
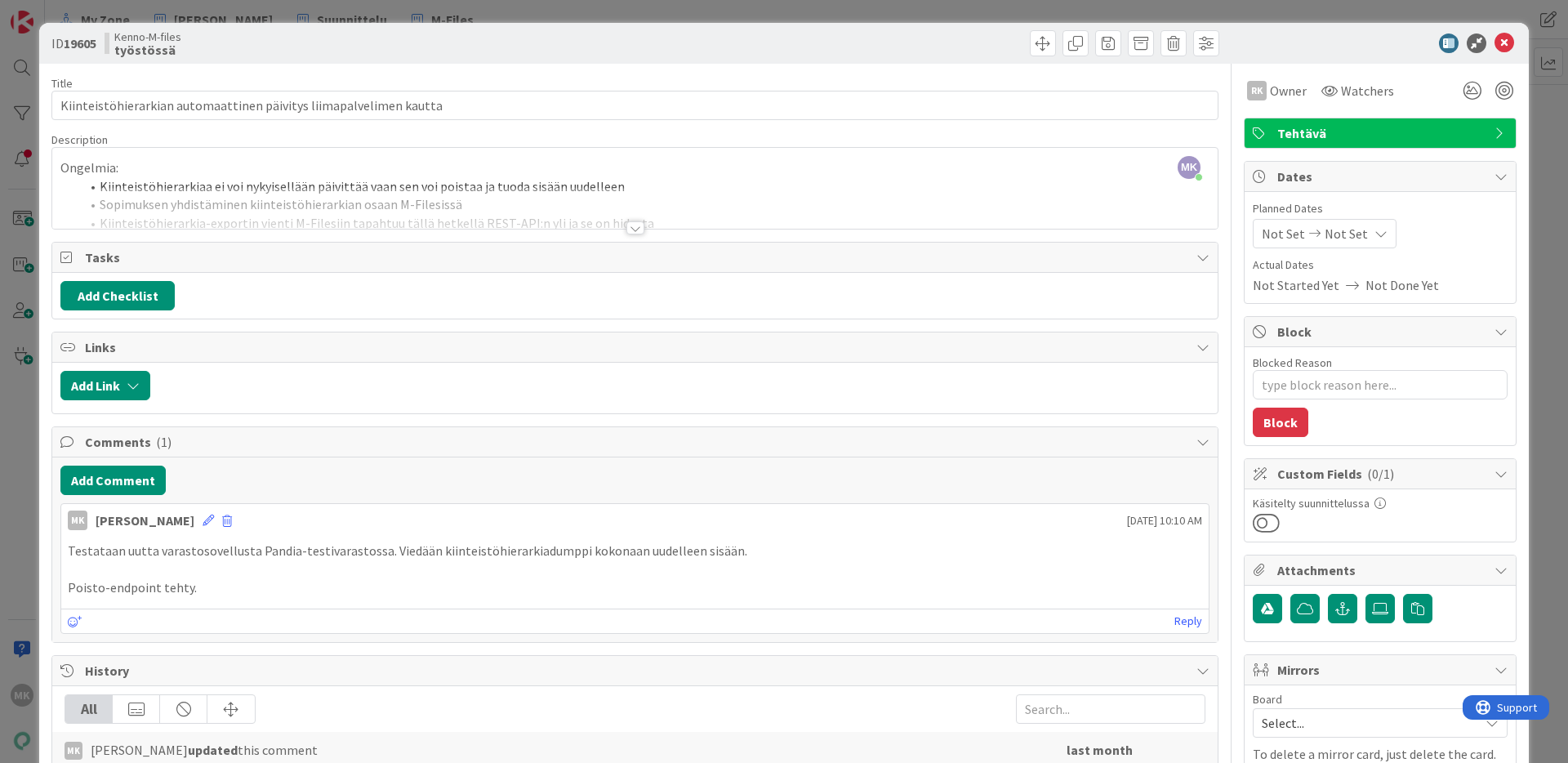
click at [604, 216] on div at bounding box center [635, 208] width 1166 height 42
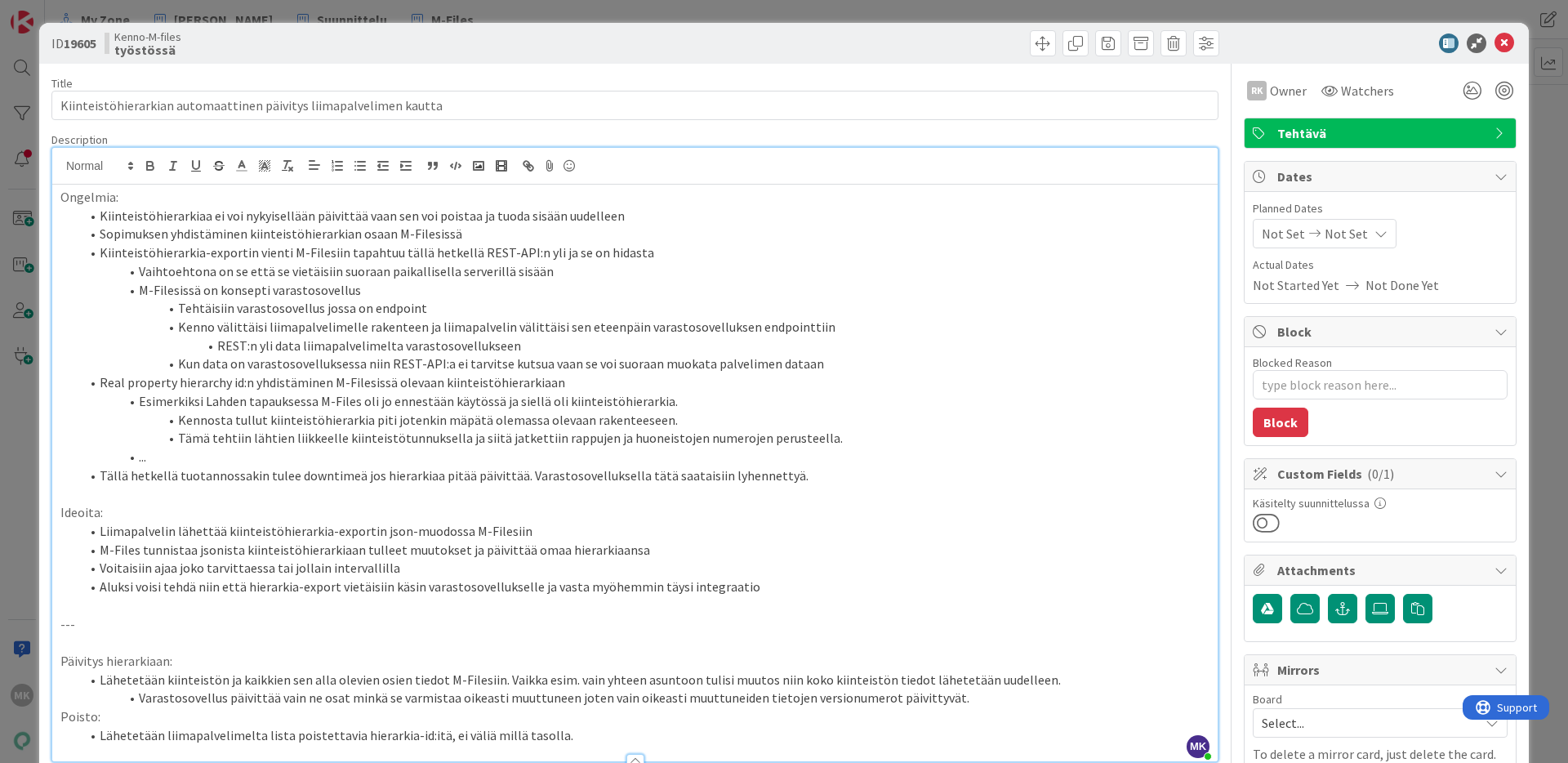
click at [663, 15] on div "ID 19605 Kenno-M-files työstössä Title 66 / 128 Kiinteistöhierarkian automaatti…" at bounding box center [784, 382] width 1568 height 763
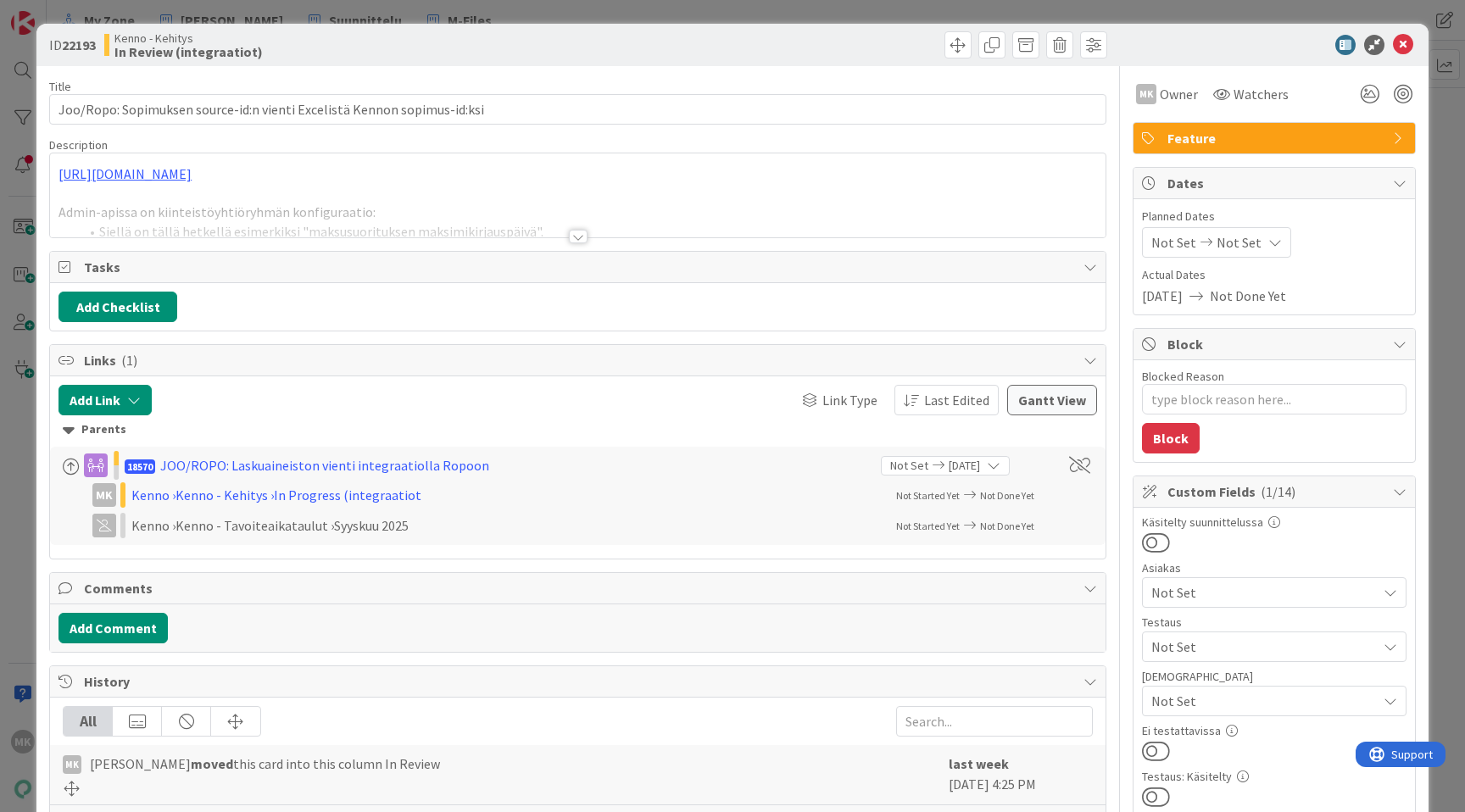
type textarea "x"
click at [624, 16] on div "ID 22193 Kenno - Kehitys In Review (integraatiot) Title 71 / 128 Joo/Ropo: Sopi…" at bounding box center [732, 406] width 1465 height 812
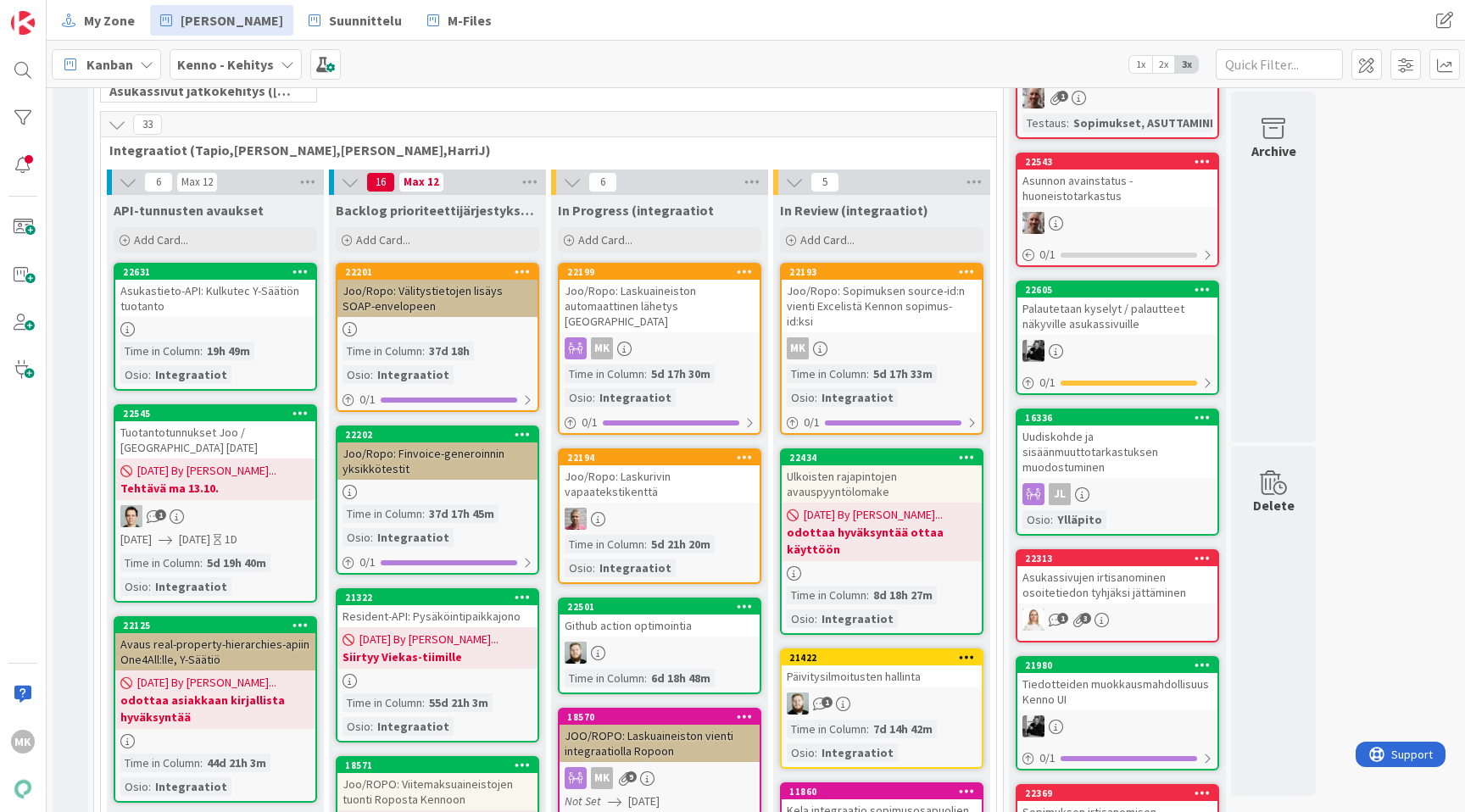
scroll to position [516, 0]
